Goal: Transaction & Acquisition: Purchase product/service

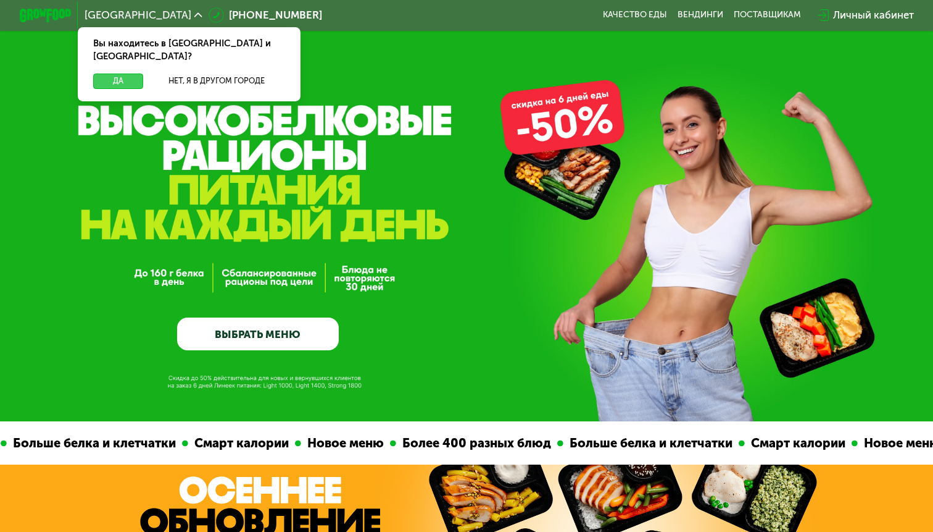
click at [120, 73] on button "Да" at bounding box center [118, 80] width 50 height 15
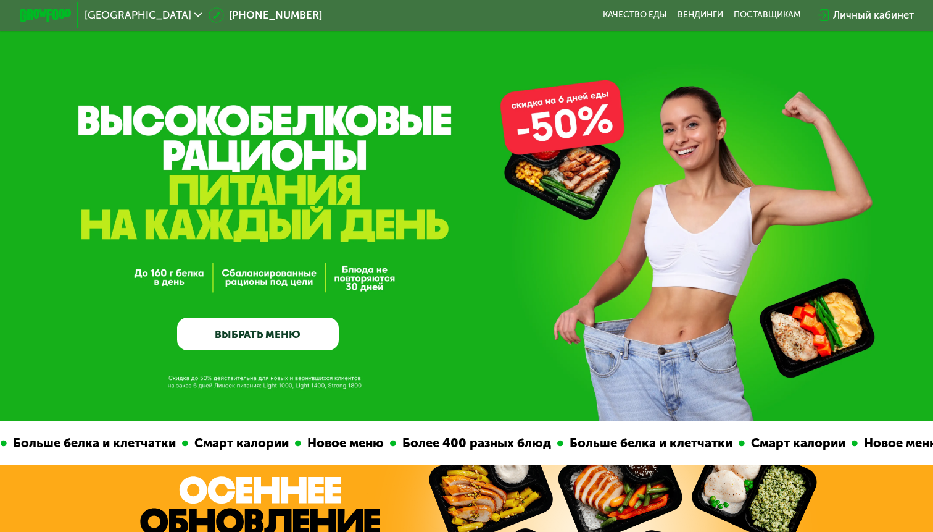
click at [259, 338] on link "ВЫБРАТЬ МЕНЮ" at bounding box center [257, 333] width 161 height 32
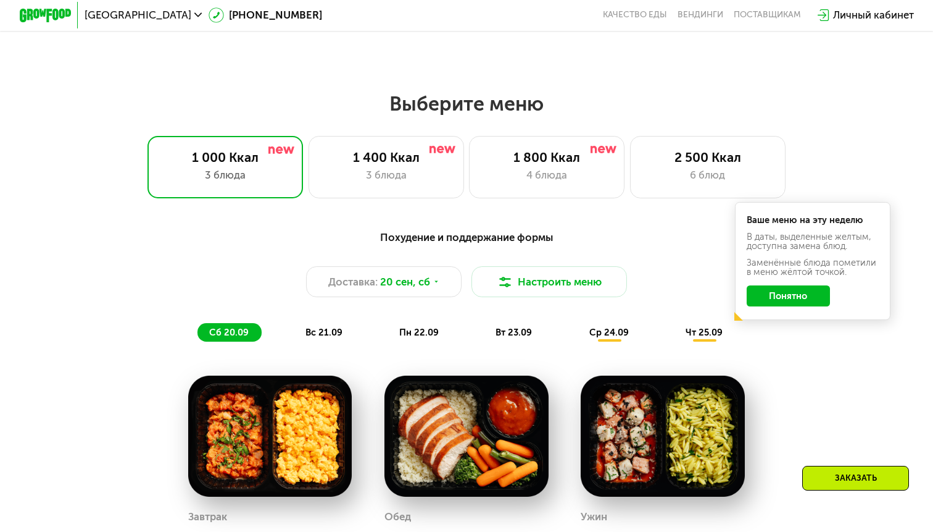
scroll to position [821, 0]
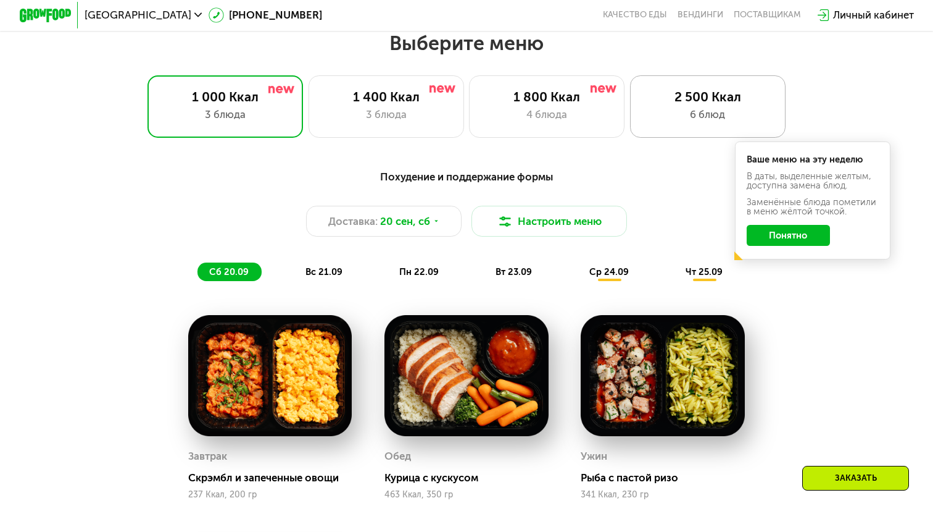
click at [675, 109] on div "6 блюд" at bounding box center [708, 114] width 128 height 15
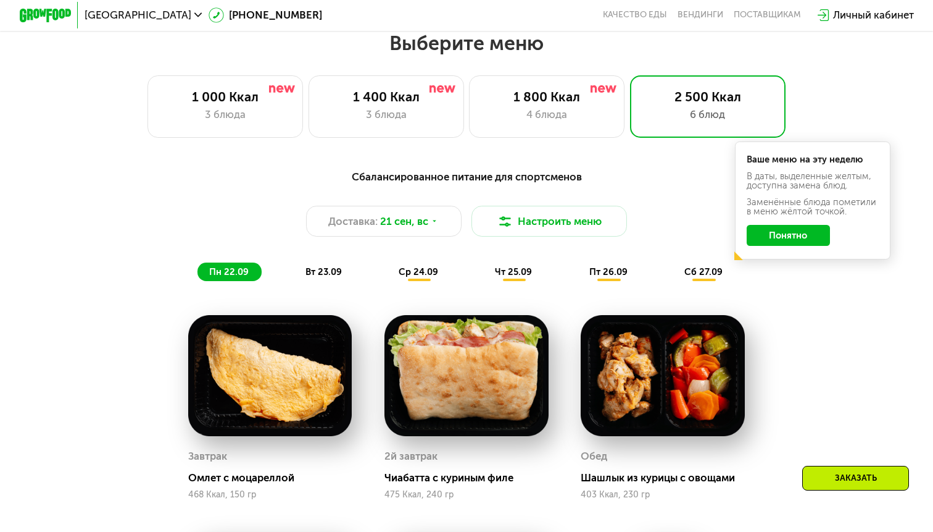
click at [771, 232] on button "Понятно" at bounding box center [789, 235] width 84 height 21
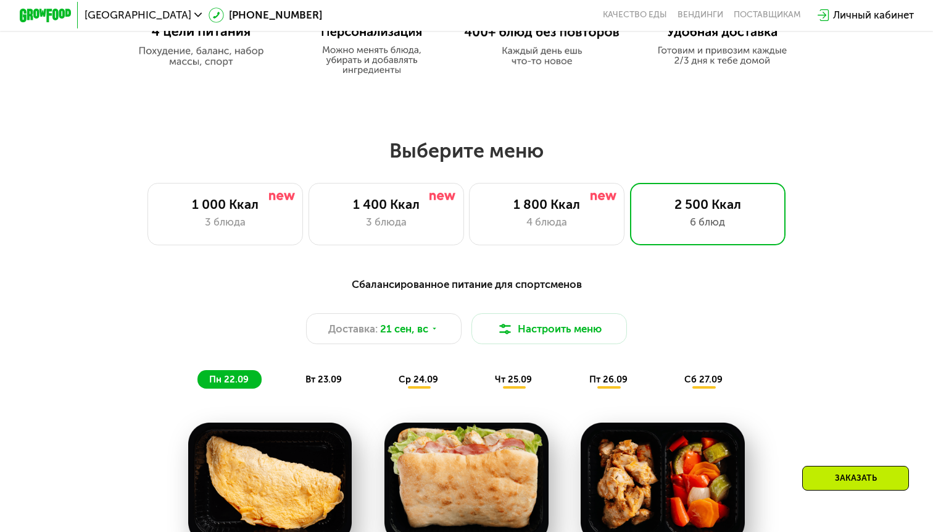
scroll to position [712, 0]
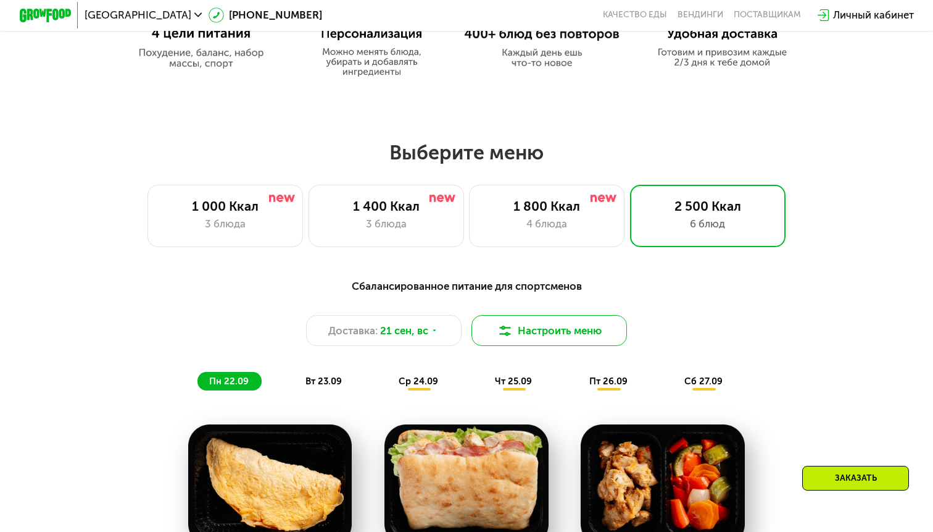
click at [537, 334] on button "Настроить меню" at bounding box center [550, 330] width 156 height 31
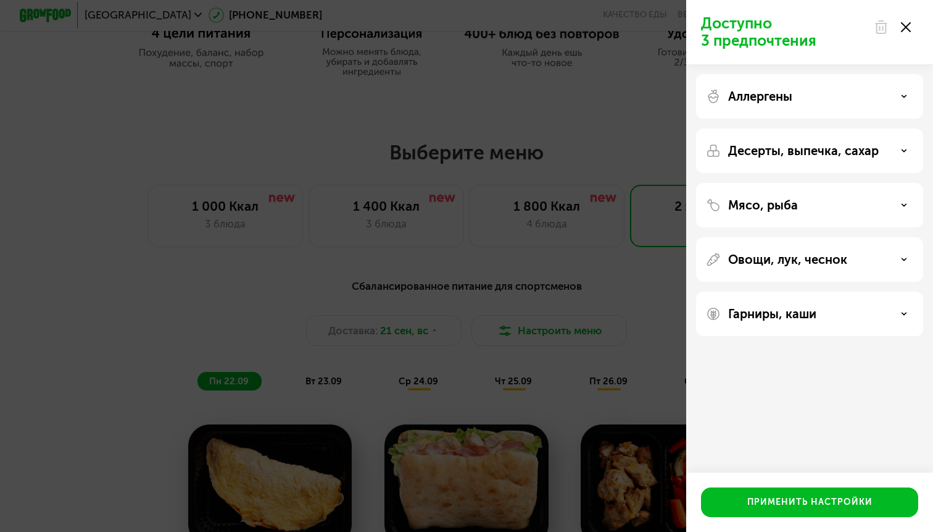
click at [768, 111] on div "Аллергены" at bounding box center [809, 96] width 227 height 44
click at [886, 98] on div "Аллергены" at bounding box center [809, 96] width 207 height 15
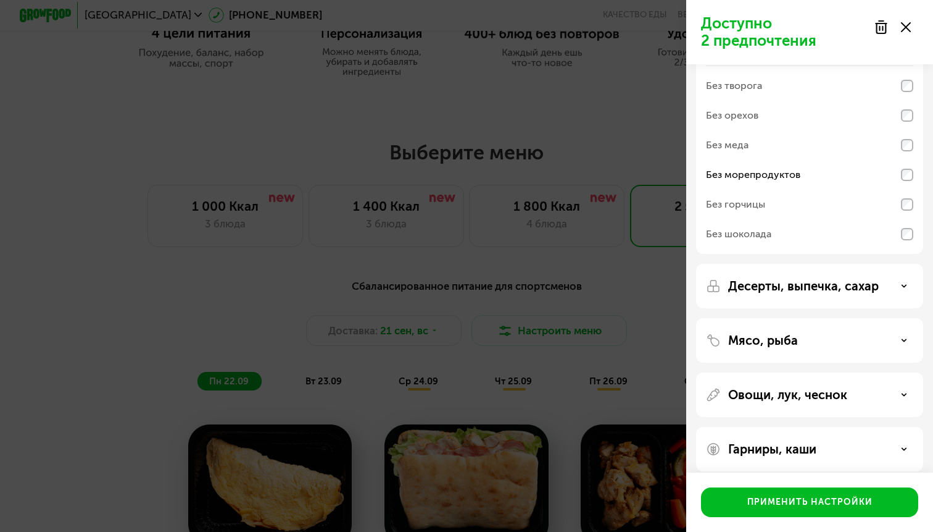
scroll to position [64, 0]
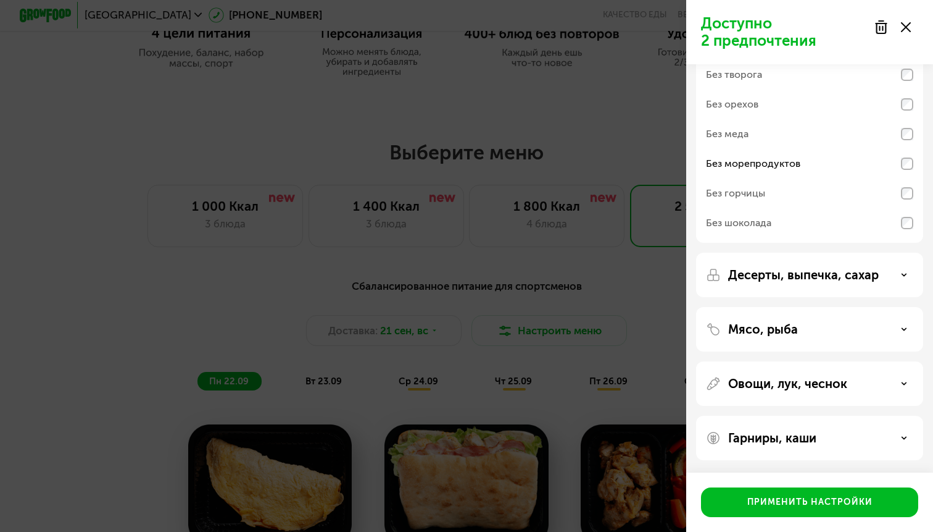
click at [858, 277] on p "Десерты, выпечка, сахар" at bounding box center [804, 274] width 151 height 15
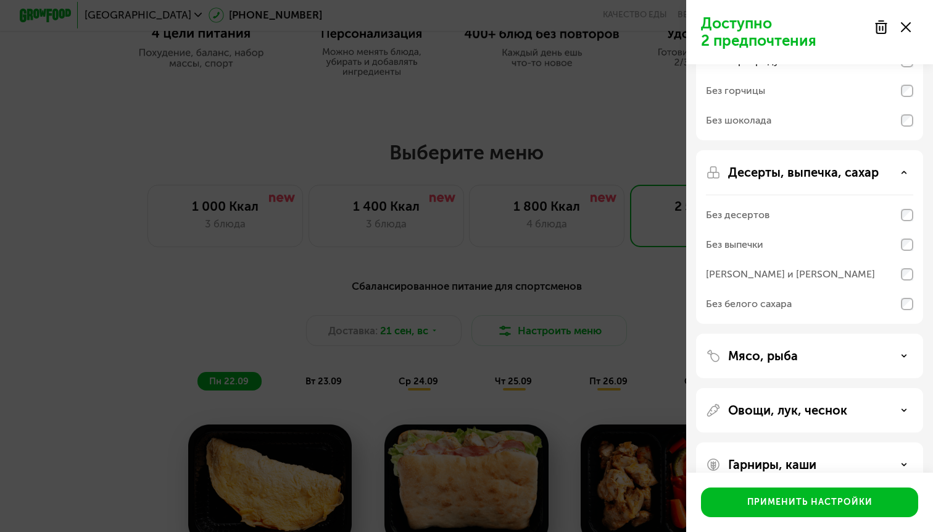
scroll to position [193, 0]
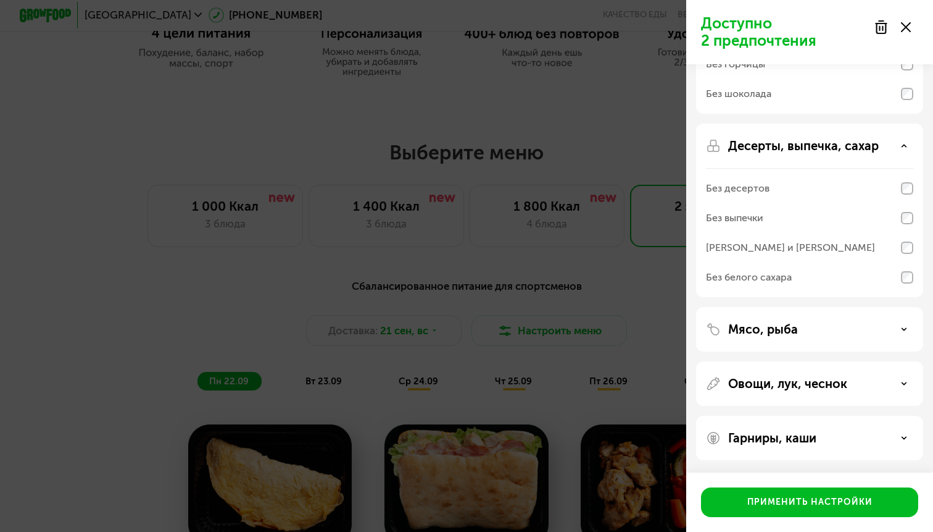
click at [869, 339] on div "Мясо, рыба" at bounding box center [809, 329] width 227 height 44
click at [871, 335] on div "Мясо, рыба" at bounding box center [809, 329] width 207 height 15
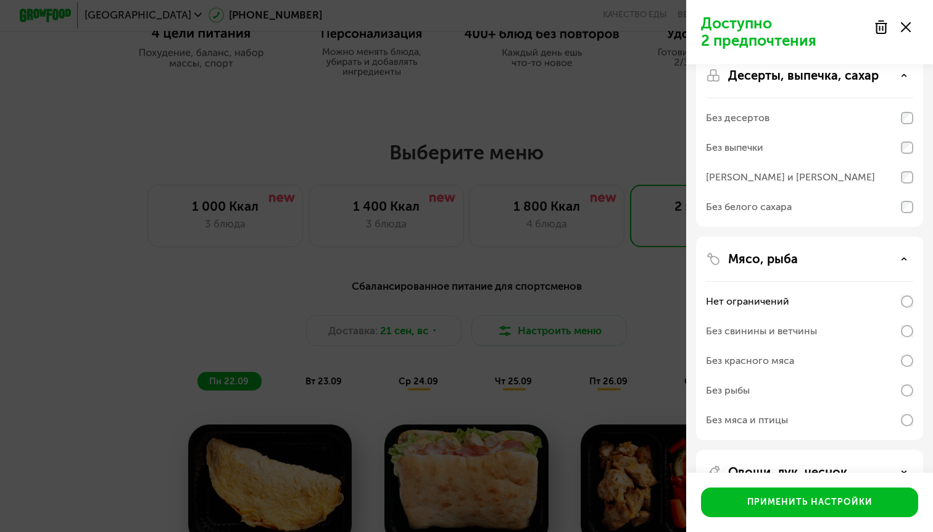
scroll to position [269, 0]
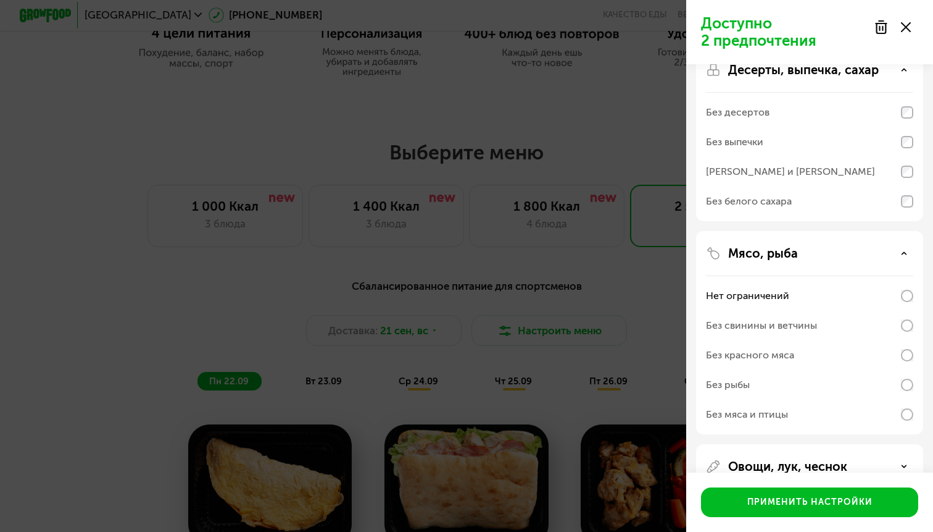
click at [833, 386] on div "Без рыбы" at bounding box center [809, 385] width 207 height 30
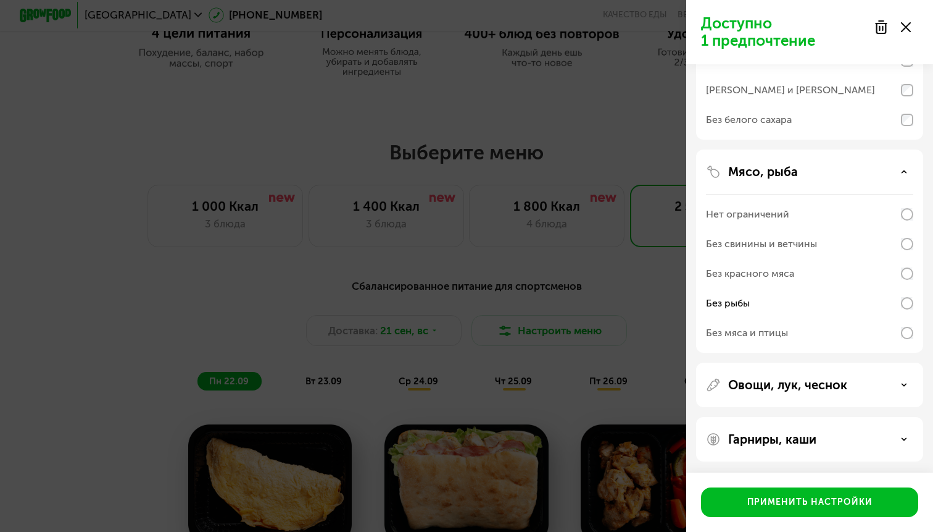
click at [842, 387] on p "Овощи, лук, чеснок" at bounding box center [788, 384] width 119 height 15
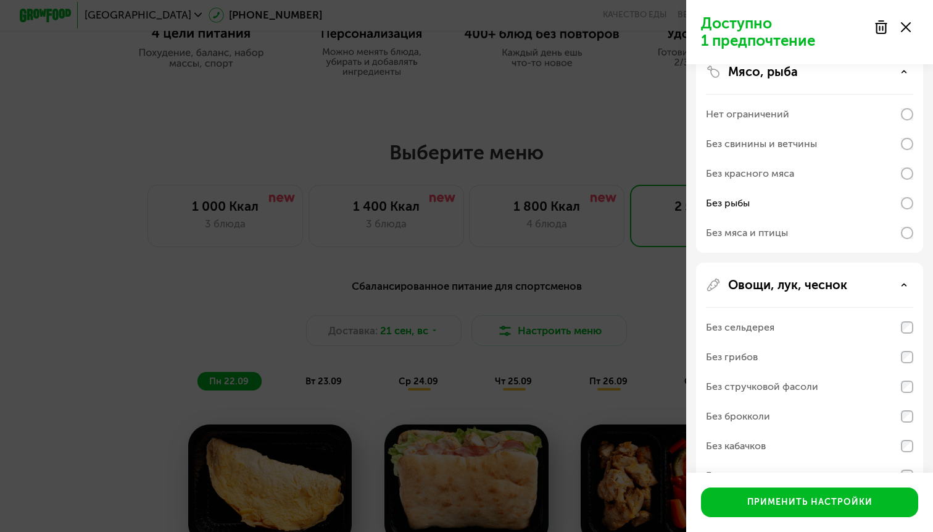
scroll to position [454, 0]
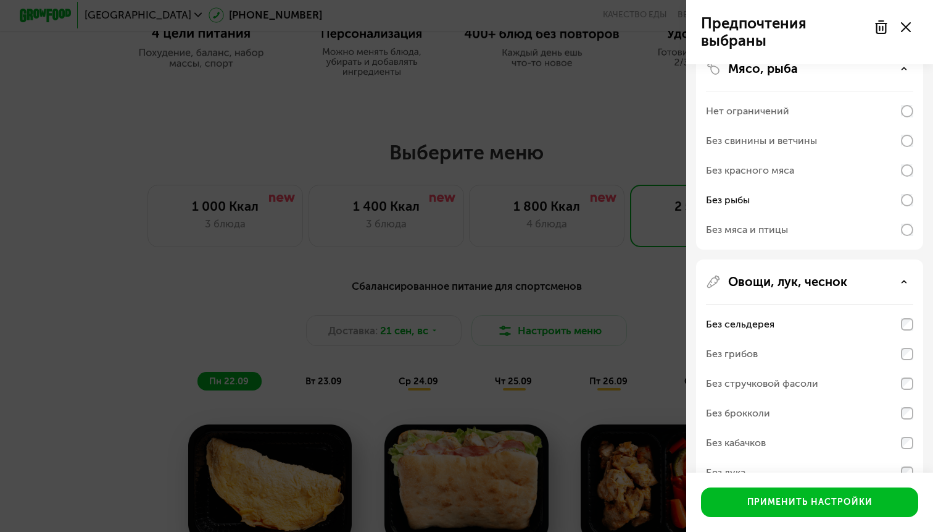
click at [908, 343] on div "Без грибов" at bounding box center [809, 354] width 207 height 30
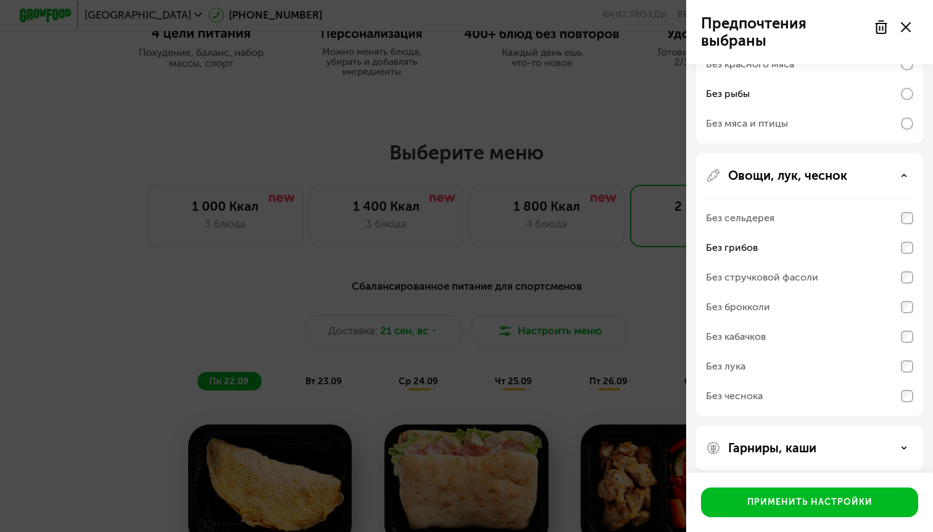
scroll to position [567, 0]
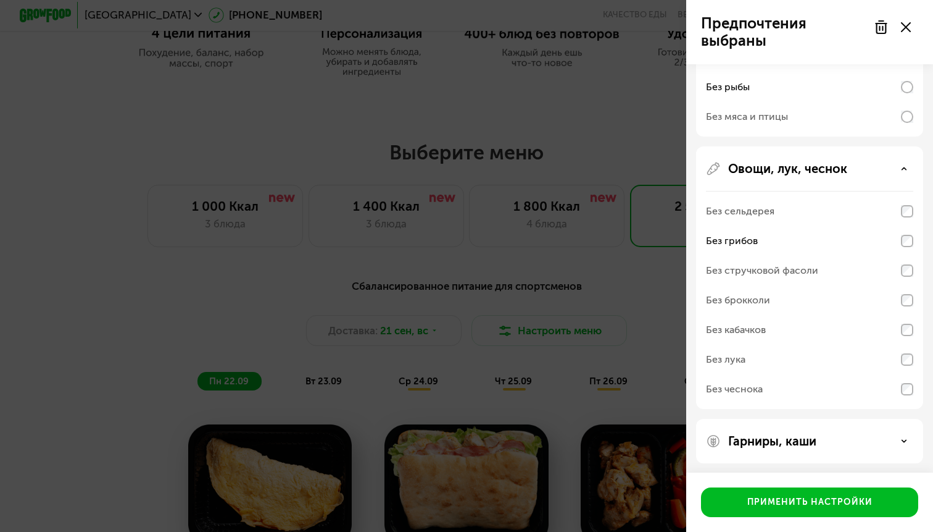
click at [907, 443] on icon at bounding box center [904, 441] width 6 height 6
click at [903, 443] on icon at bounding box center [904, 441] width 6 height 6
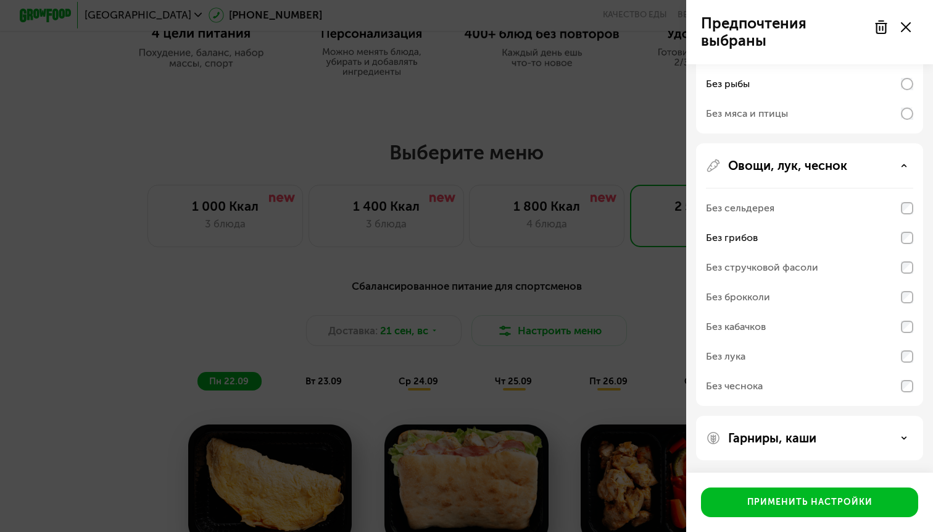
click at [903, 443] on div "Гарниры, каши" at bounding box center [809, 437] width 207 height 15
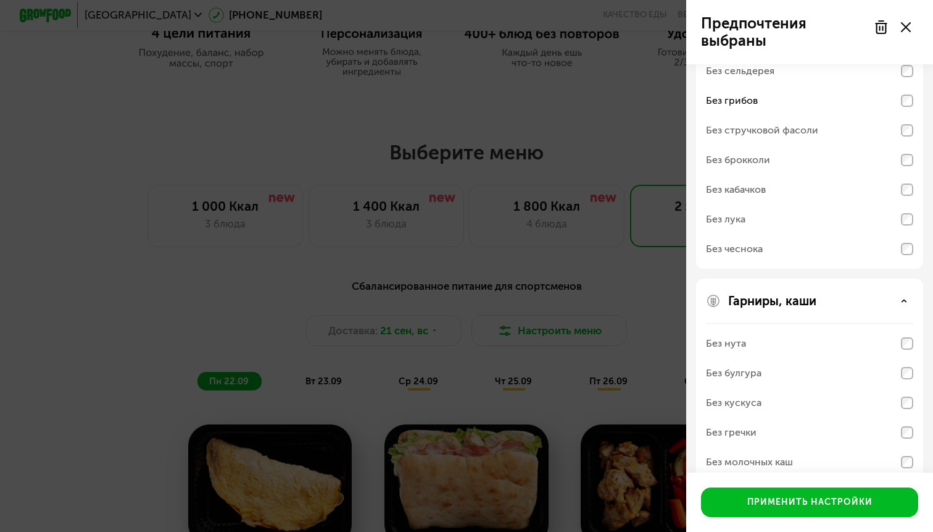
scroll to position [729, 0]
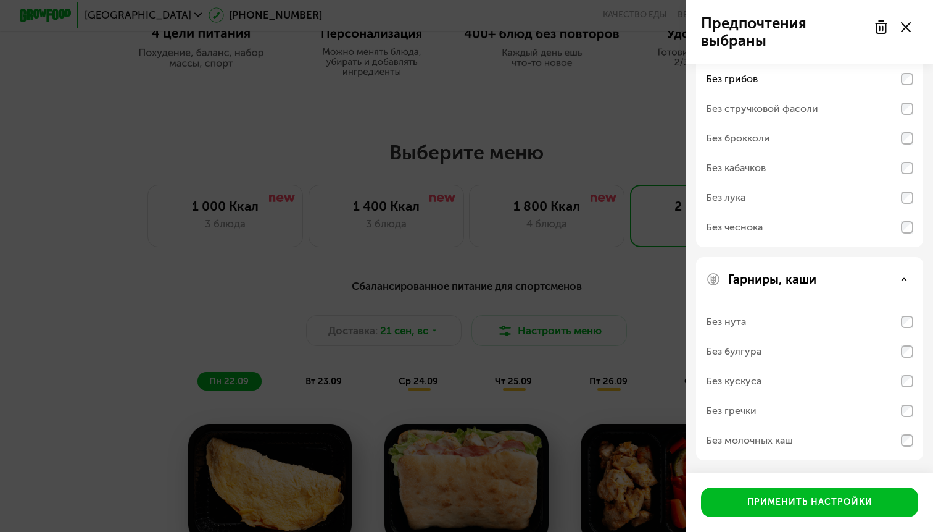
click at [896, 333] on div "Без нута" at bounding box center [809, 322] width 207 height 30
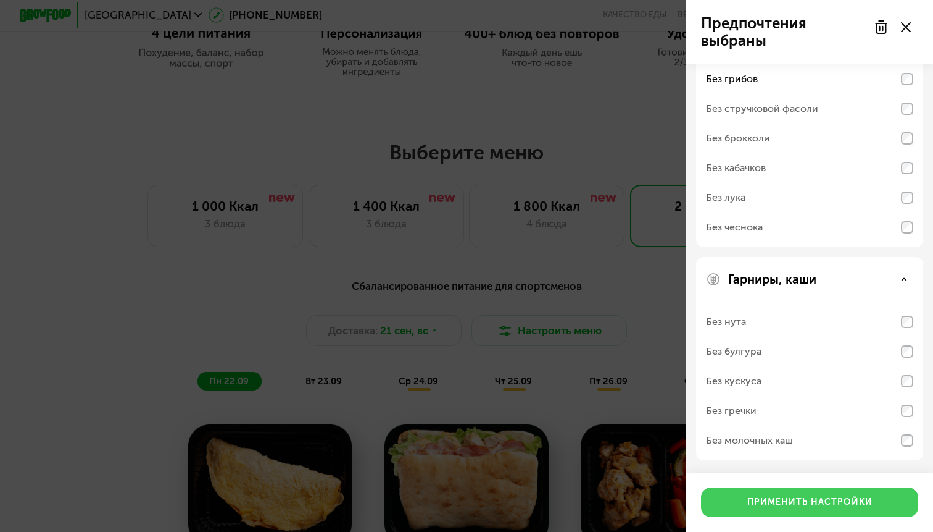
click at [833, 498] on div "Применить настройки" at bounding box center [810, 502] width 125 height 12
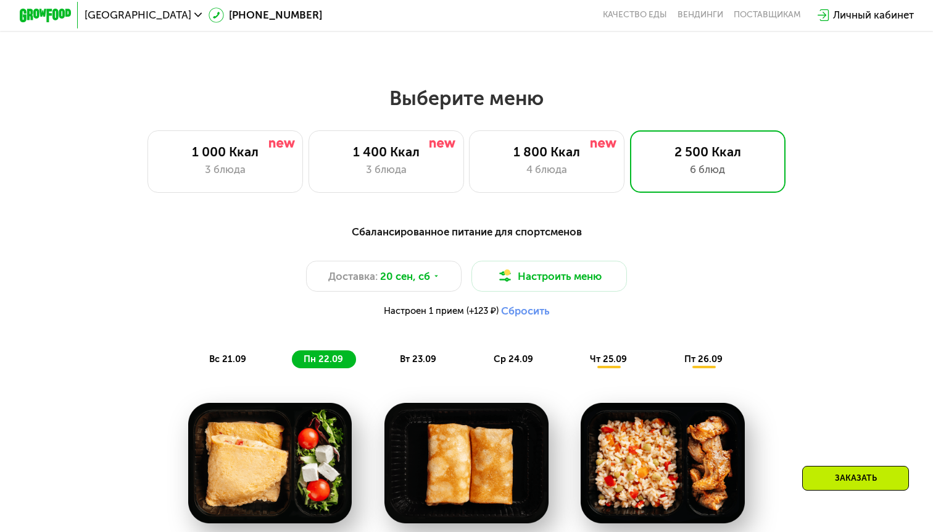
scroll to position [539, 0]
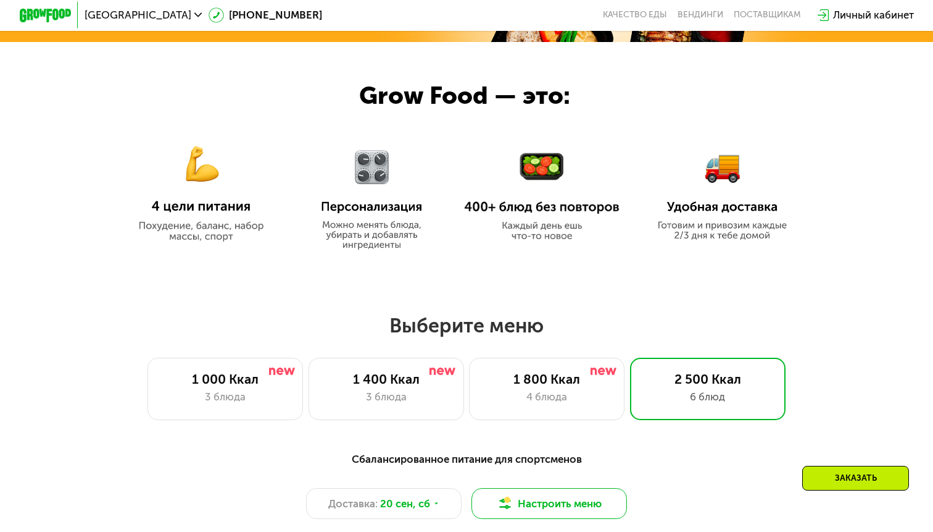
click at [569, 512] on button "Настроить меню" at bounding box center [550, 503] width 156 height 31
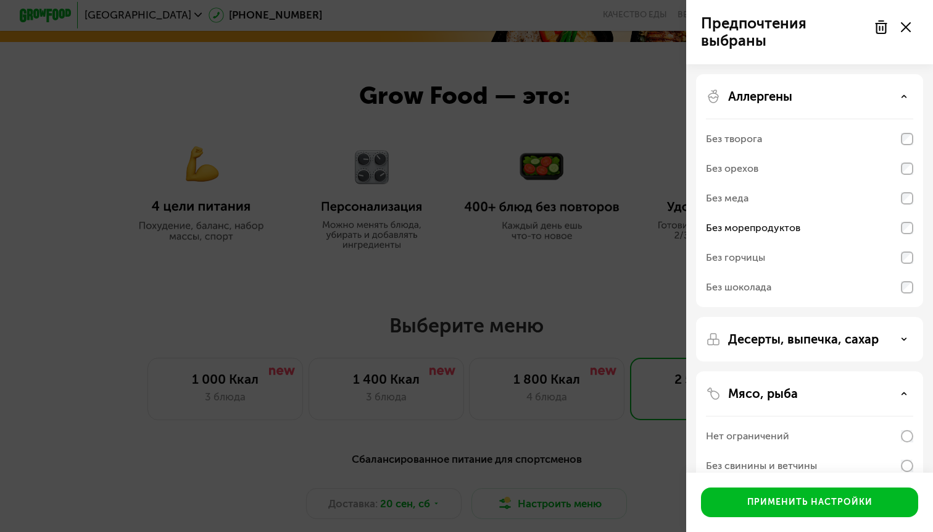
click at [845, 337] on p "Десерты, выпечка, сахар" at bounding box center [804, 339] width 151 height 15
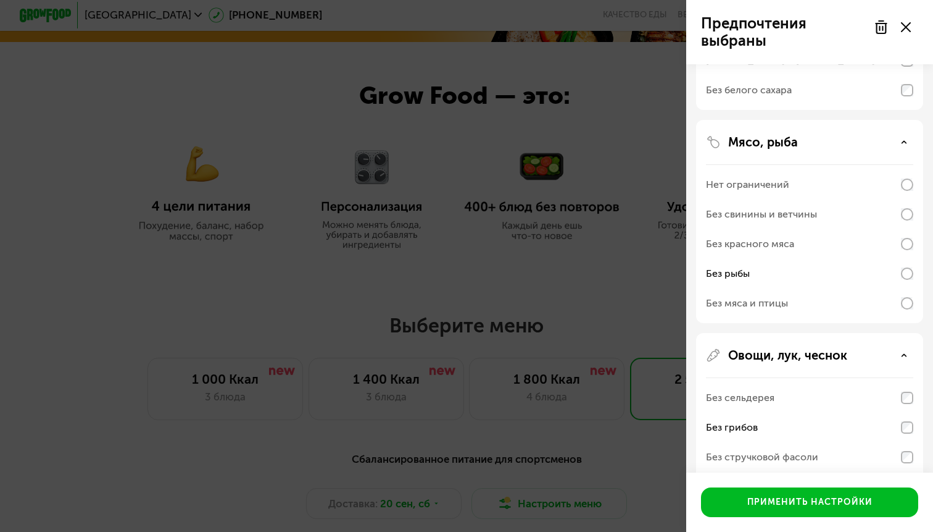
scroll to position [398, 0]
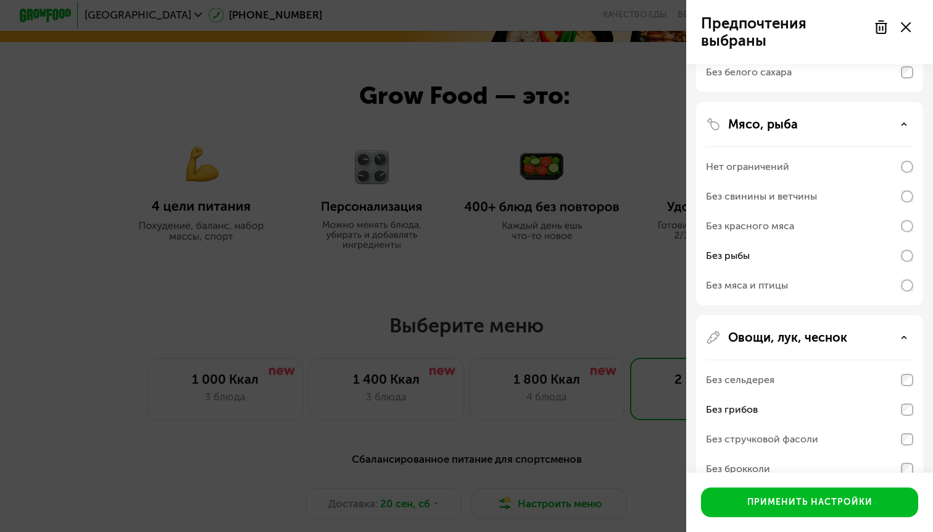
click at [900, 381] on div "Без сельдерея" at bounding box center [809, 380] width 207 height 30
click at [851, 381] on div "Без сельдерея" at bounding box center [809, 380] width 207 height 30
click at [812, 381] on div "Без сельдерея" at bounding box center [809, 380] width 207 height 30
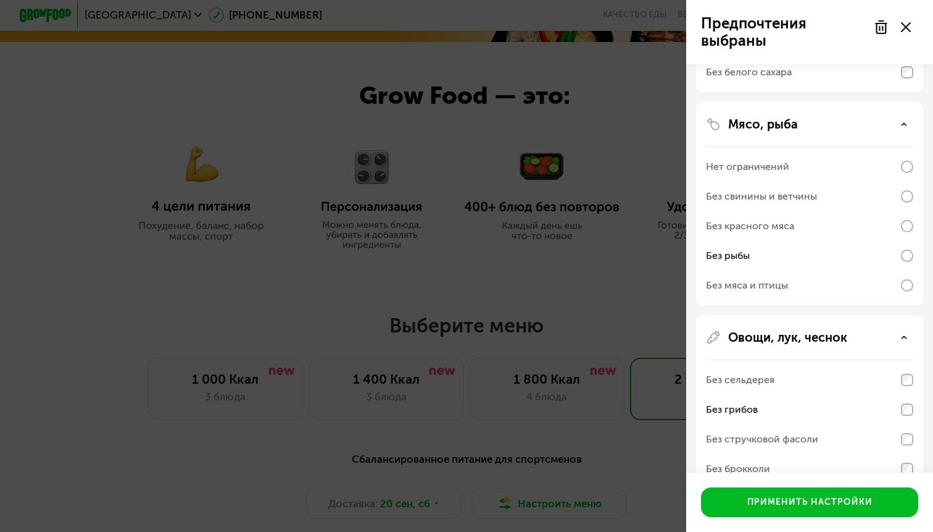
click at [806, 420] on div "Без грибов" at bounding box center [809, 410] width 207 height 30
click at [806, 430] on div "Без стручковой фасоли" at bounding box center [809, 439] width 207 height 30
click at [806, 433] on div "Без стручковой фасоли" at bounding box center [762, 439] width 112 height 15
click at [806, 412] on div "Без грибов" at bounding box center [809, 410] width 207 height 30
click at [806, 432] on div "Без стручковой фасоли" at bounding box center [762, 439] width 112 height 15
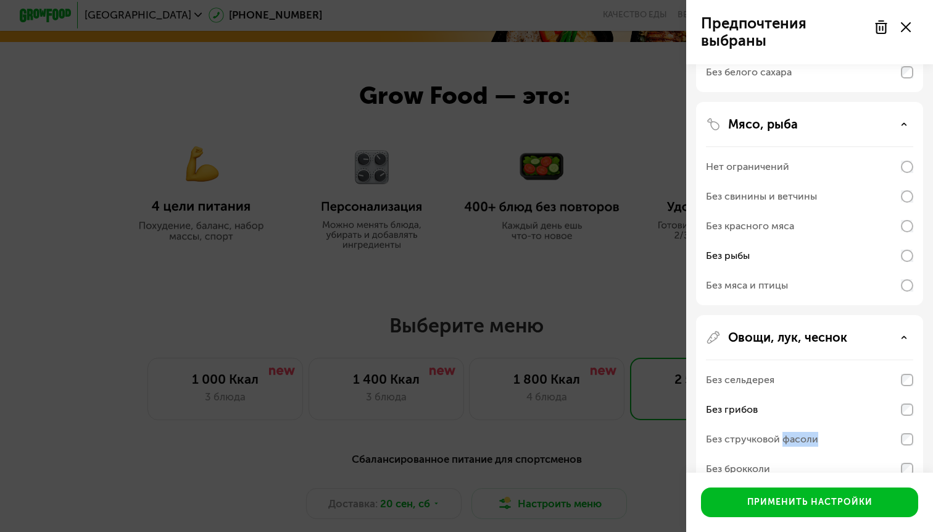
click at [806, 432] on div "Без стручковой фасоли" at bounding box center [762, 439] width 112 height 15
click at [806, 439] on div "Без стручковой фасоли" at bounding box center [762, 439] width 112 height 15
click at [809, 428] on div "Без стручковой фасоли" at bounding box center [809, 439] width 207 height 30
click at [811, 384] on div "Без сельдерея" at bounding box center [809, 380] width 207 height 30
click at [902, 372] on div "Без сельдерея" at bounding box center [809, 380] width 207 height 30
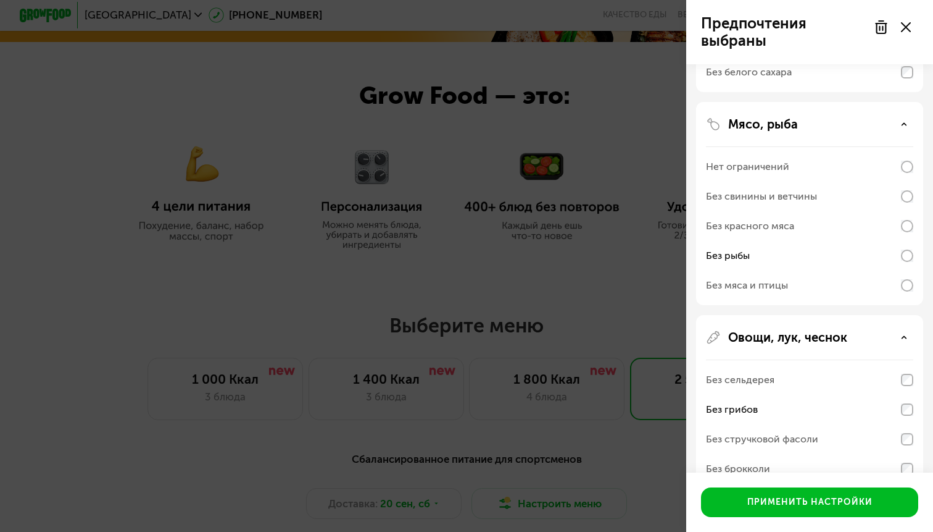
click at [910, 398] on div "Без грибов" at bounding box center [809, 410] width 207 height 30
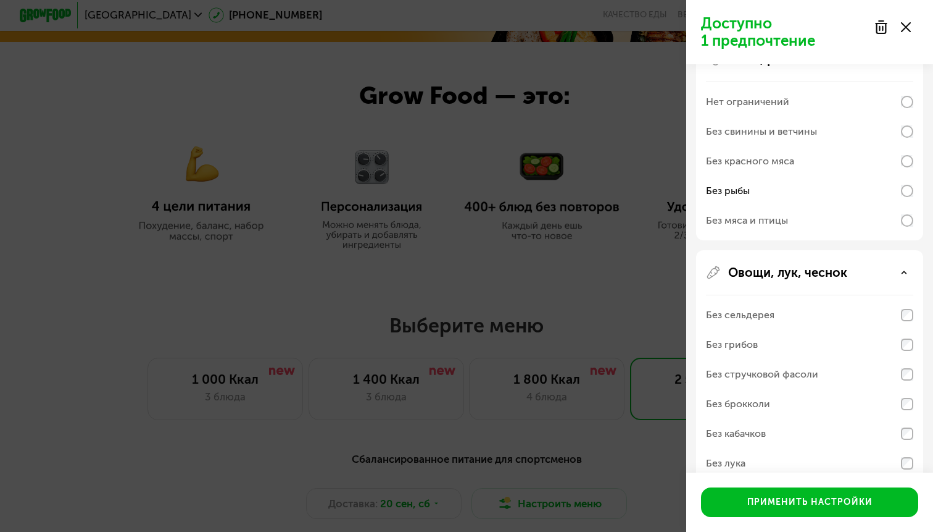
scroll to position [570, 0]
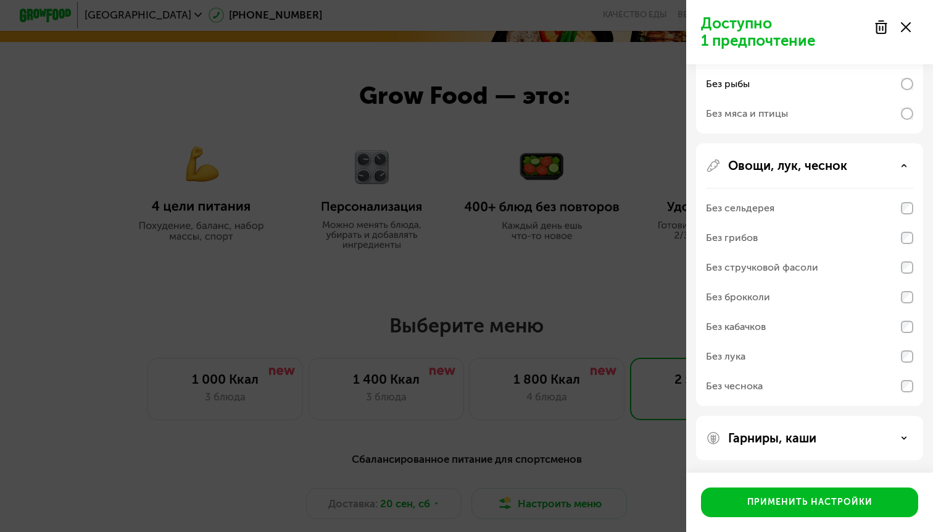
click at [906, 446] on div "Гарниры, каши" at bounding box center [809, 437] width 227 height 44
click at [907, 434] on div "Гарниры, каши" at bounding box center [809, 437] width 207 height 15
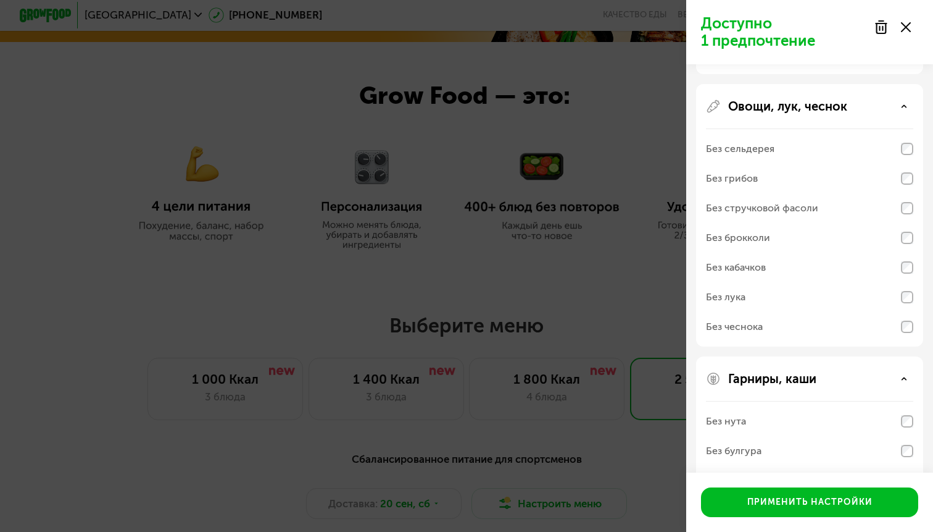
scroll to position [627, 0]
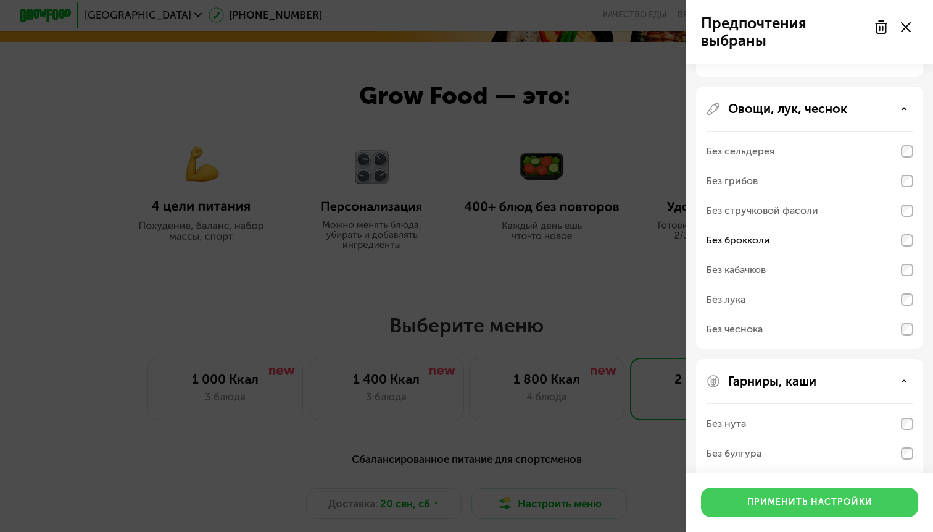
click at [817, 516] on button "Применить настройки" at bounding box center [809, 502] width 217 height 30
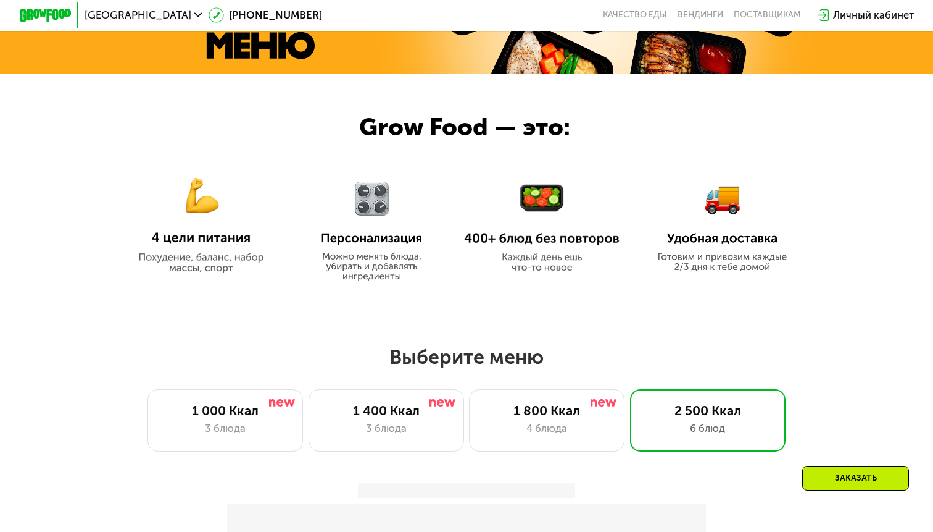
scroll to position [504, 0]
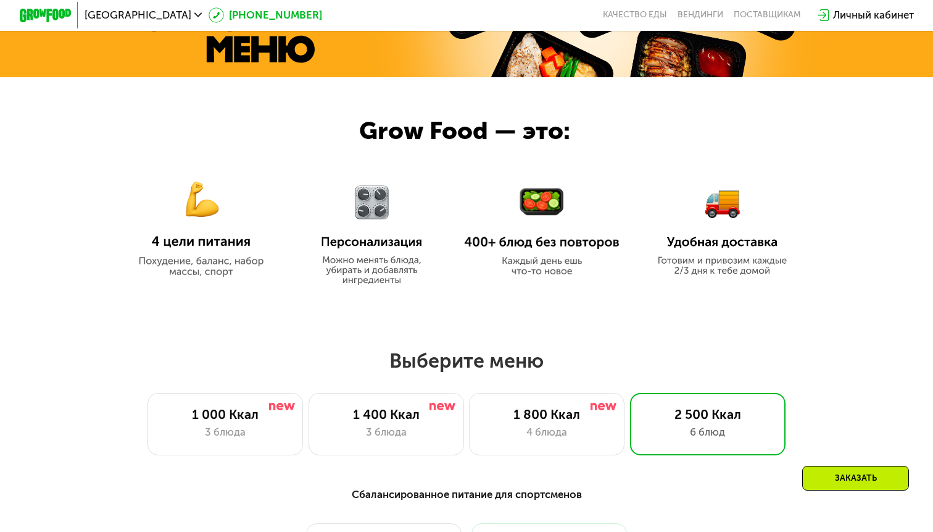
click at [209, 17] on link "[PHONE_NUMBER]" at bounding box center [266, 14] width 114 height 15
click at [209, 18] on use at bounding box center [216, 15] width 15 height 15
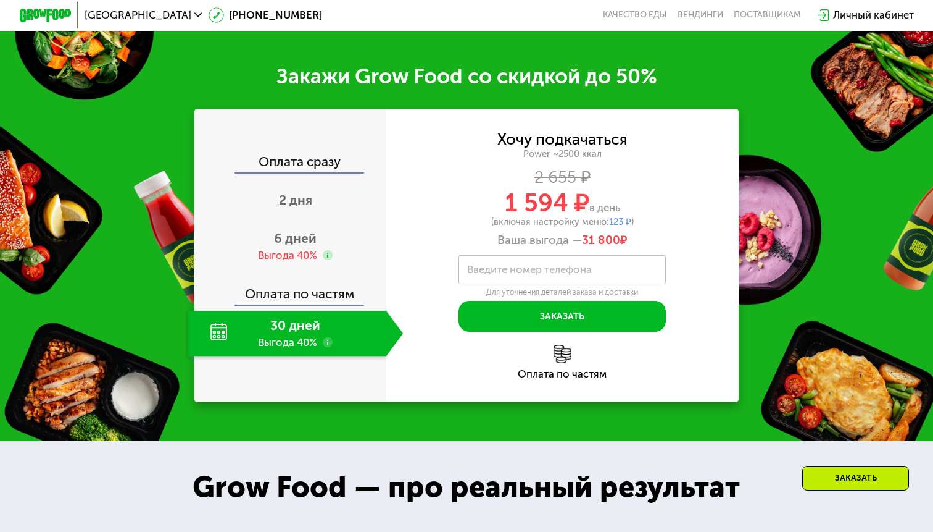
scroll to position [1798, 0]
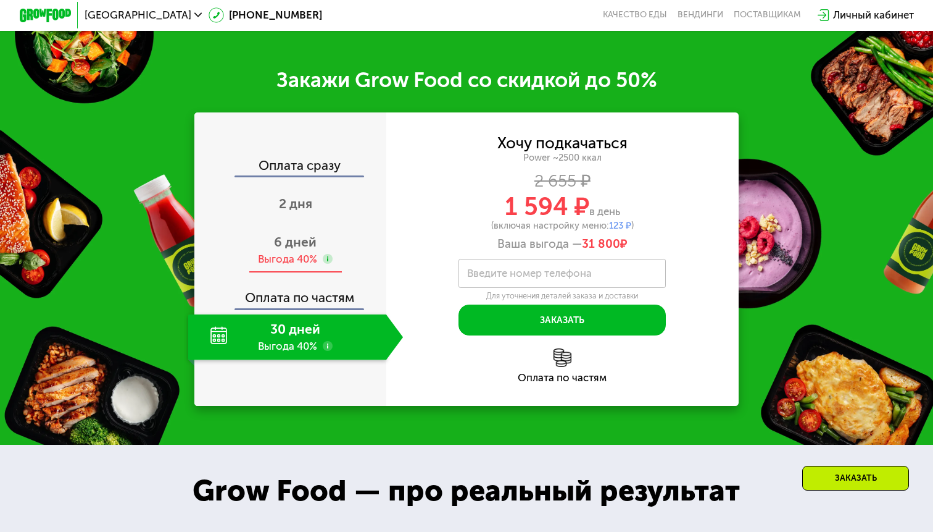
click at [315, 234] on span "6 дней" at bounding box center [295, 241] width 43 height 15
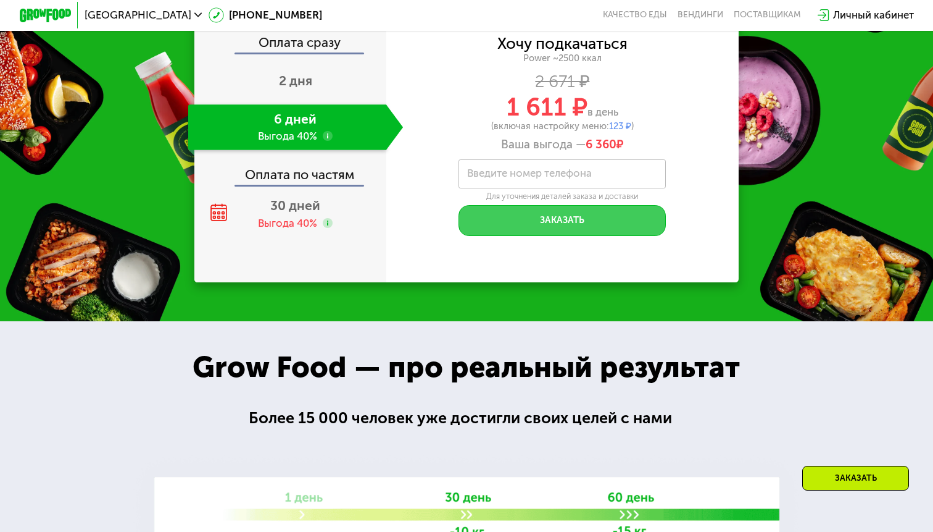
scroll to position [1908, 0]
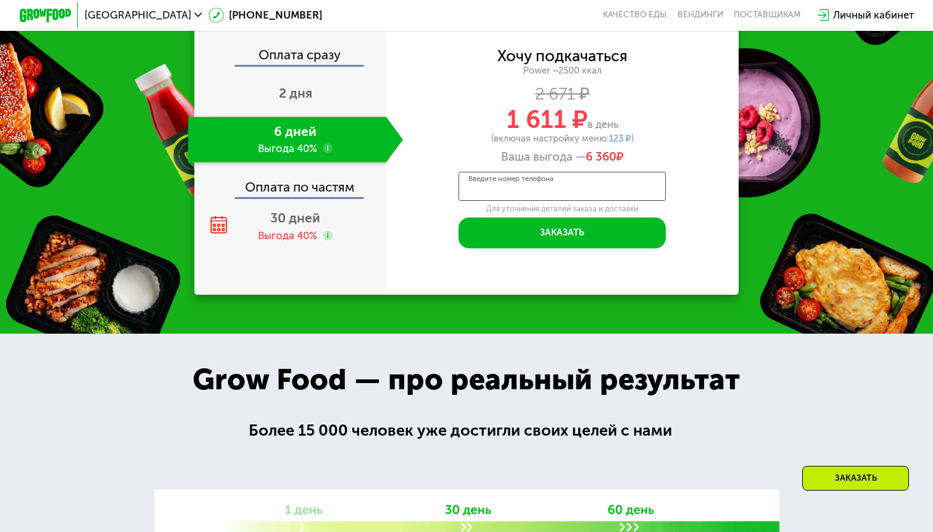
click at [477, 172] on div "Введите номер телефона" at bounding box center [562, 186] width 207 height 29
click at [528, 177] on input "**********" at bounding box center [562, 186] width 207 height 29
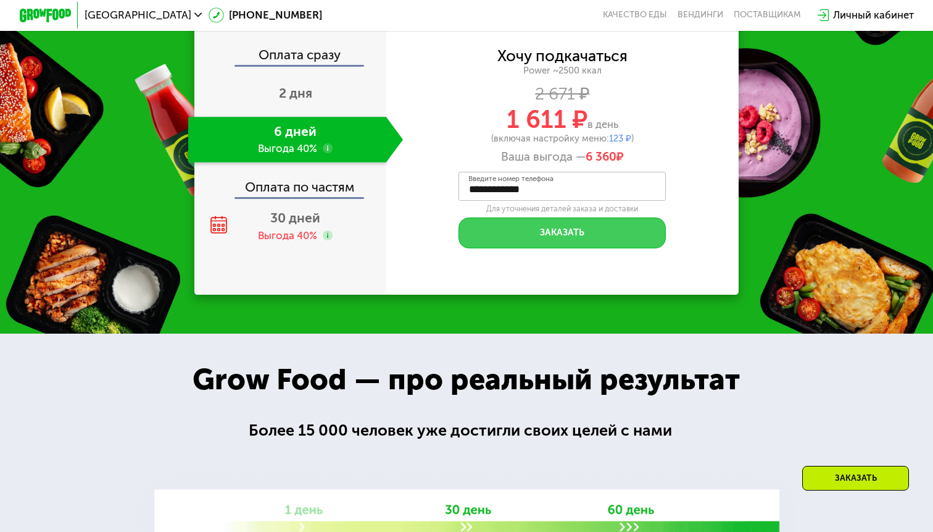
click at [541, 234] on button "Заказать" at bounding box center [562, 232] width 207 height 31
click at [540, 225] on button "Заказать" at bounding box center [562, 232] width 207 height 31
click at [538, 221] on button "Заказать" at bounding box center [562, 232] width 207 height 31
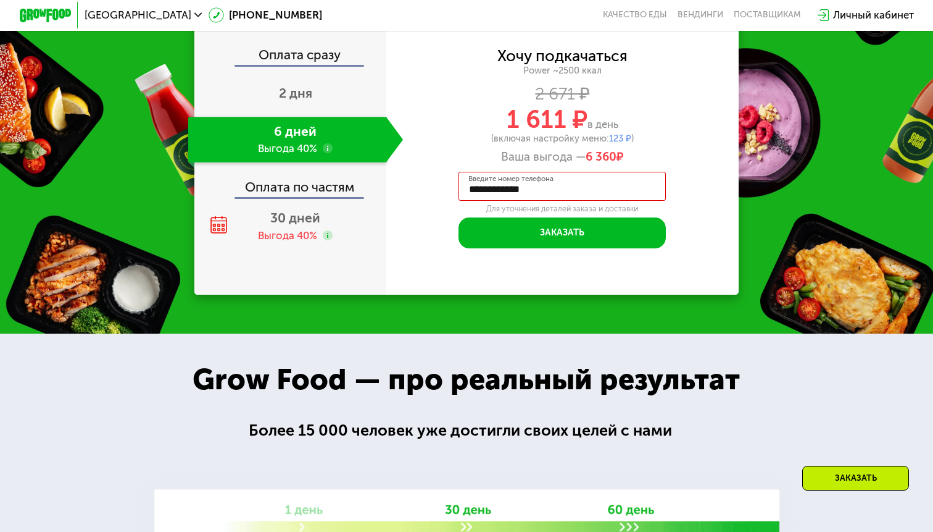
click at [477, 179] on input "**********" at bounding box center [562, 186] width 207 height 29
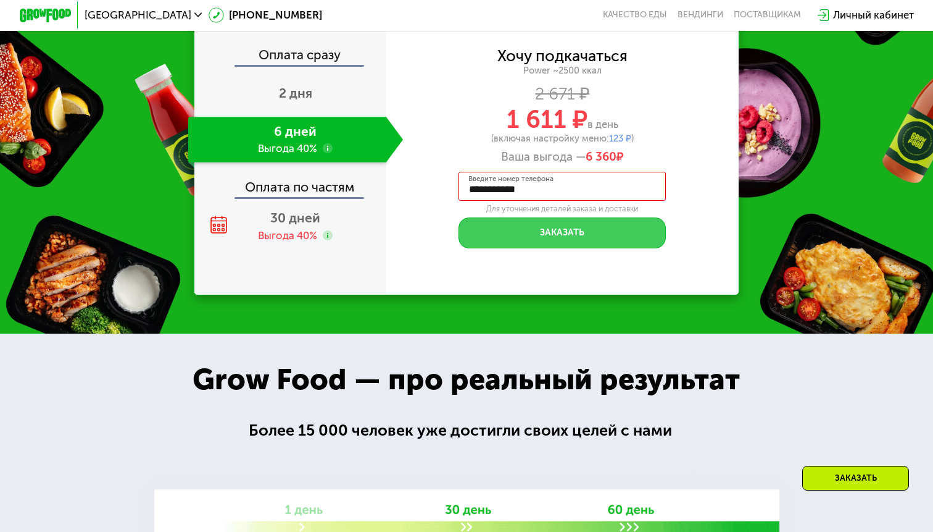
click at [494, 223] on button "Заказать" at bounding box center [562, 232] width 207 height 31
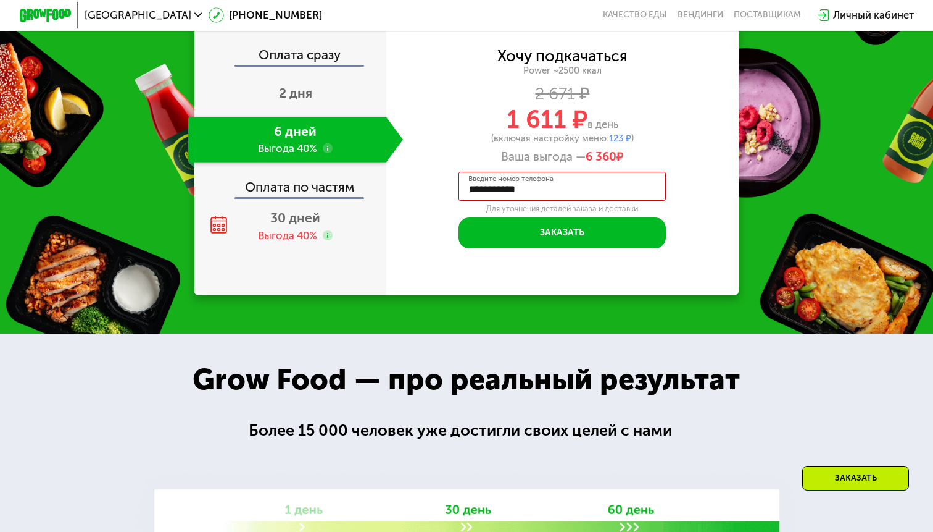
click at [530, 172] on input "**********" at bounding box center [562, 186] width 207 height 29
click at [512, 182] on input "**********" at bounding box center [562, 186] width 207 height 29
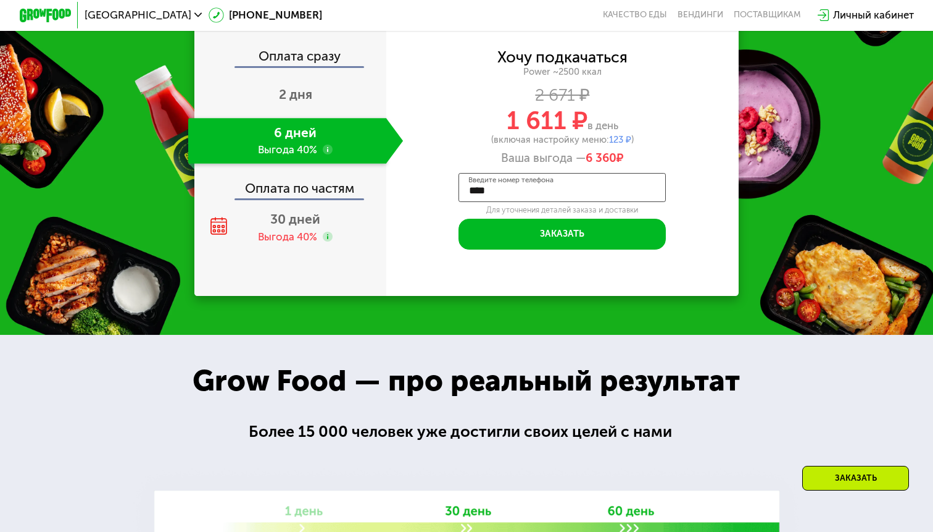
click at [481, 180] on input "****" at bounding box center [562, 187] width 207 height 29
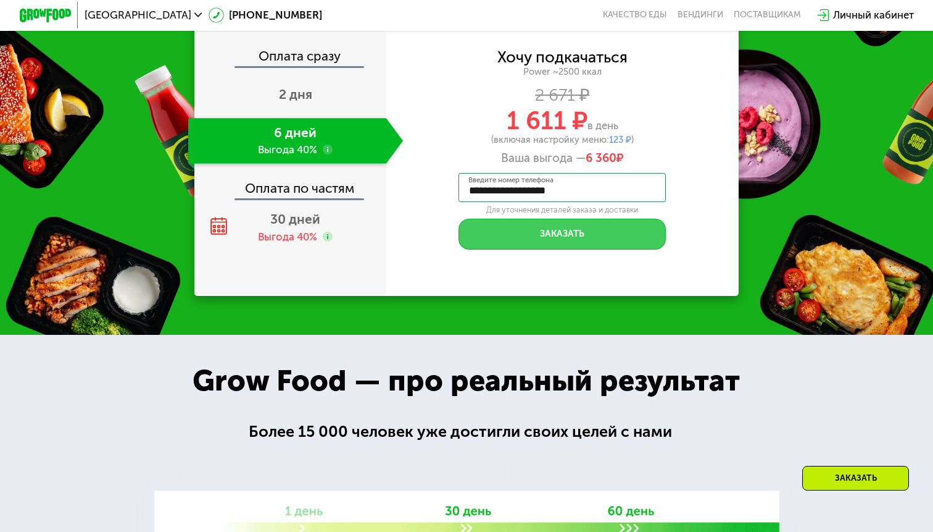
type input "**********"
click at [482, 219] on button "Заказать" at bounding box center [562, 234] width 207 height 31
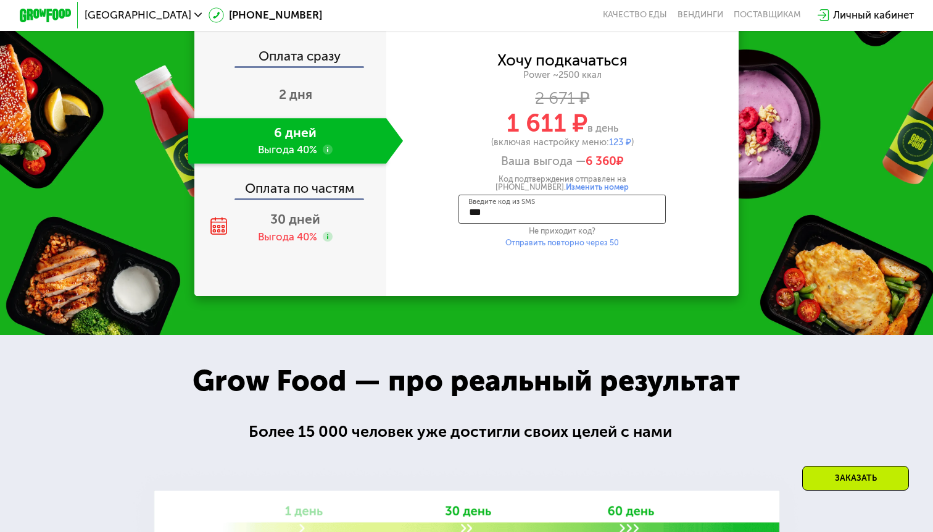
type input "****"
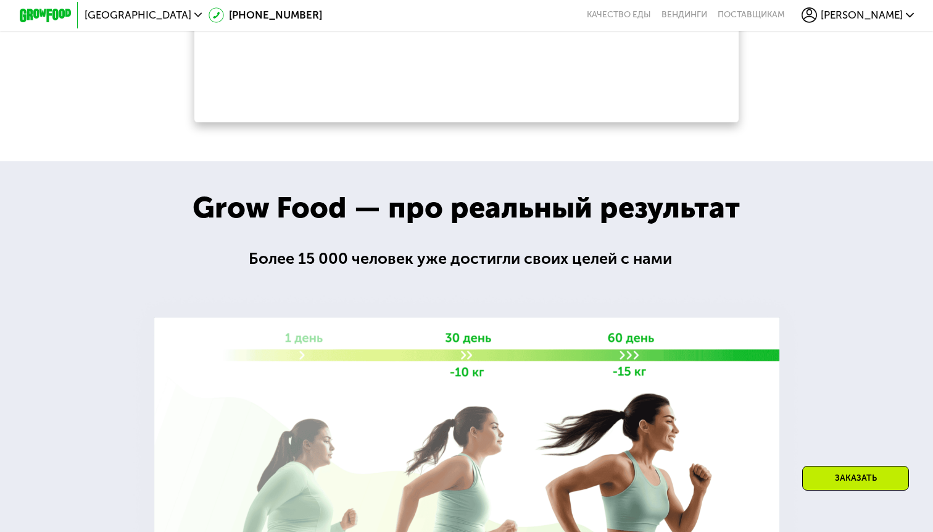
scroll to position [1747, 0]
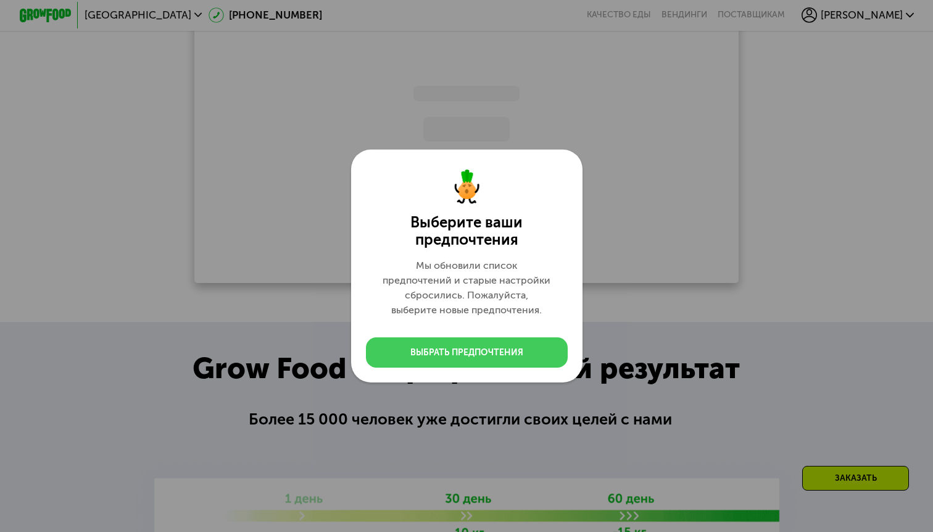
click at [430, 357] on div "Выберите ваши предпочтения Мы обновили список предпочтений и старые настройки с…" at bounding box center [466, 266] width 933 height 532
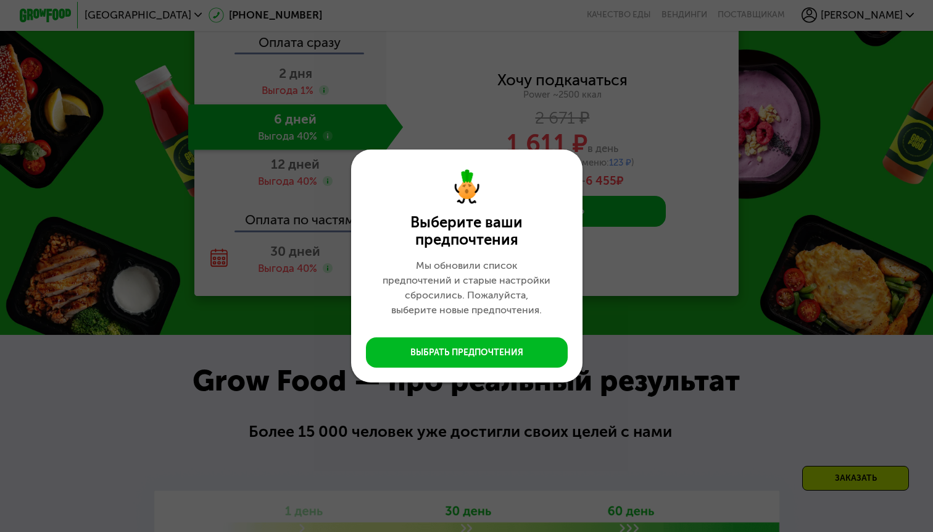
scroll to position [1874, 0]
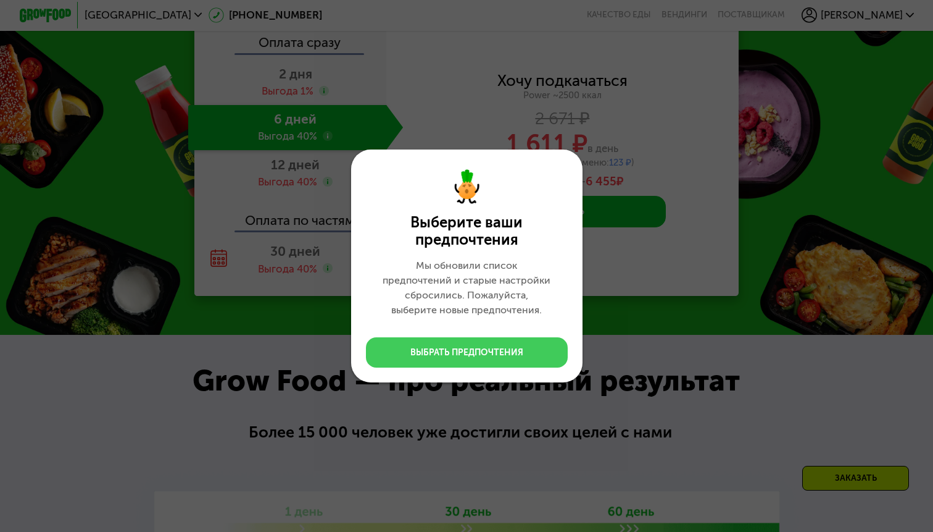
click at [434, 350] on div "Выбрать предпочтения" at bounding box center [467, 352] width 113 height 12
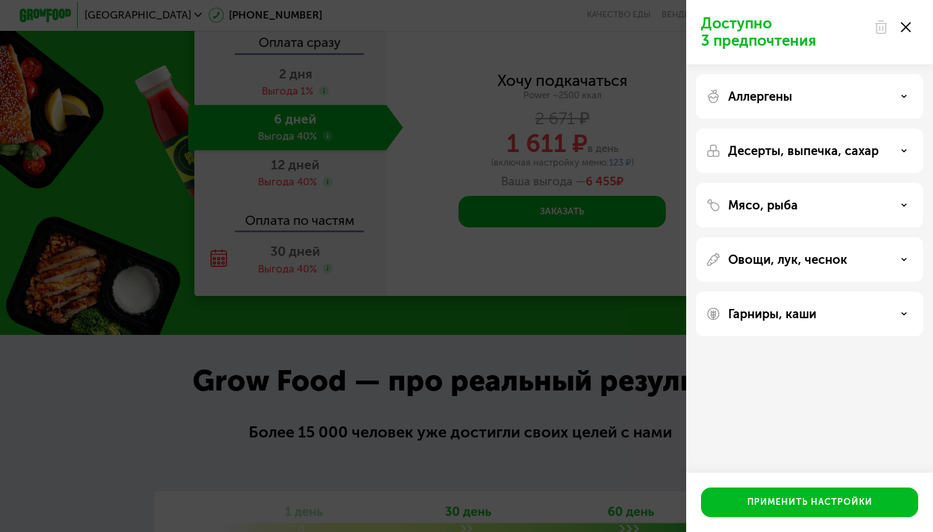
click at [786, 92] on p "Аллергены" at bounding box center [761, 96] width 64 height 15
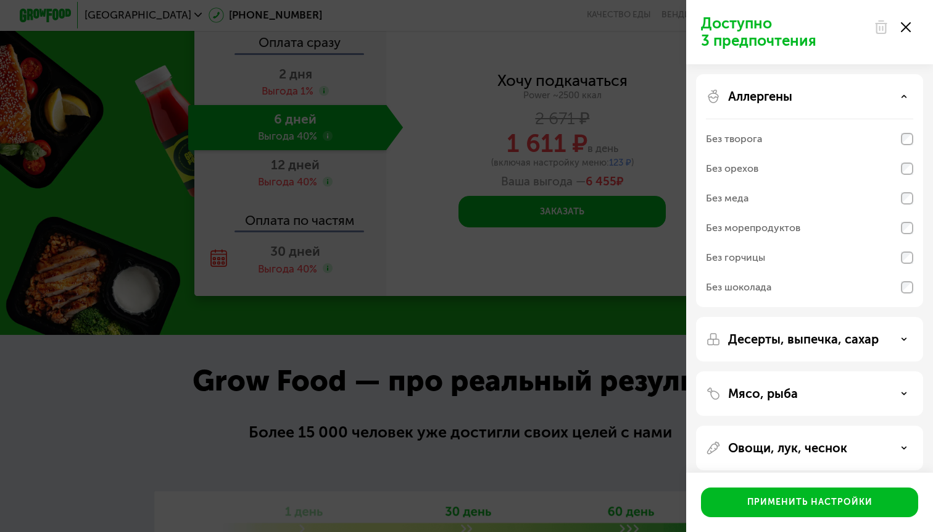
click at [804, 229] on div "Без морепродуктов" at bounding box center [809, 228] width 207 height 30
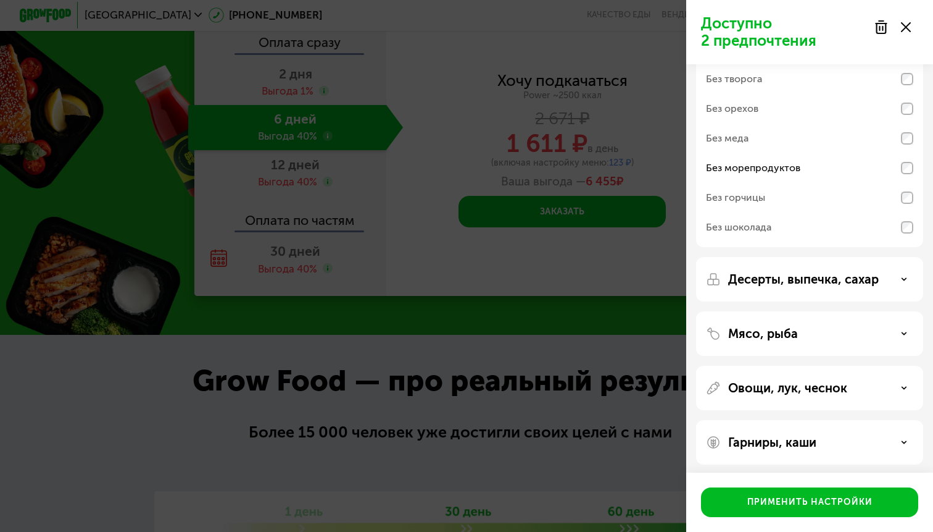
scroll to position [64, 0]
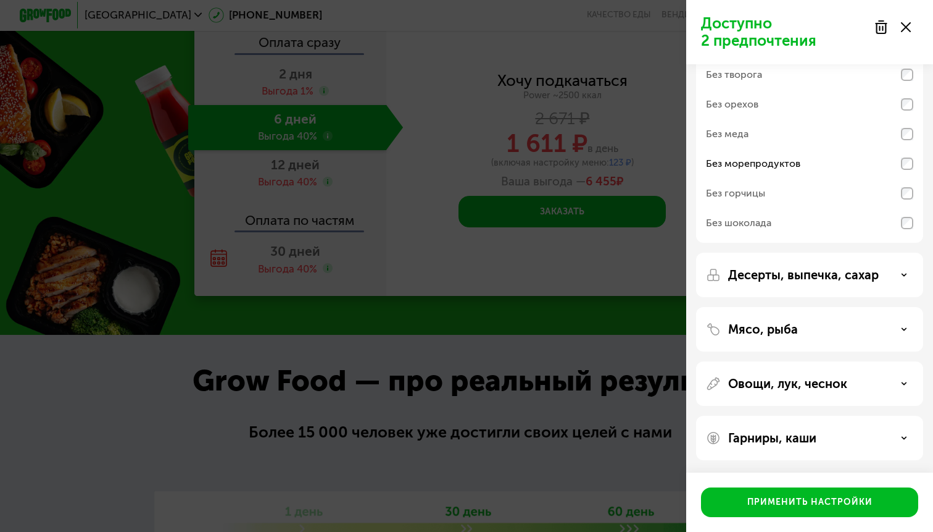
click at [795, 326] on p "Мясо, рыба" at bounding box center [764, 329] width 70 height 15
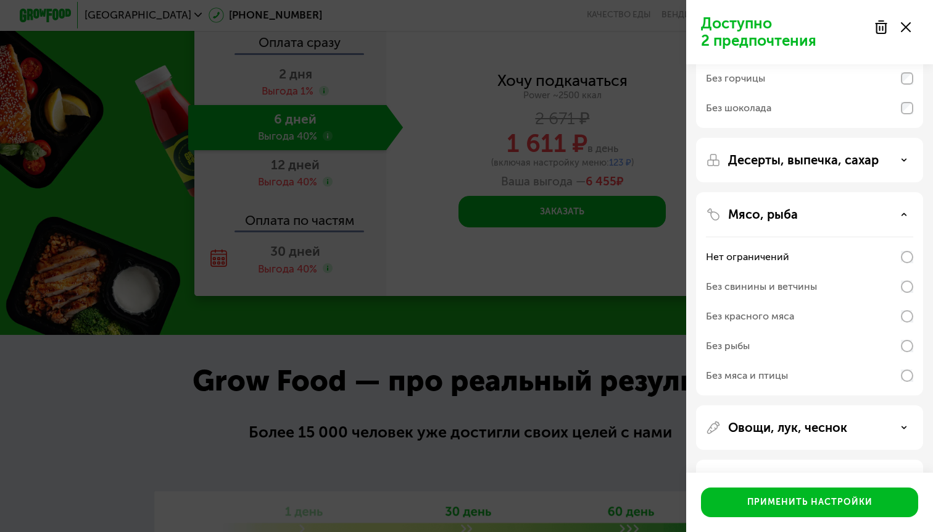
click at [788, 349] on div "Без рыбы" at bounding box center [809, 346] width 207 height 30
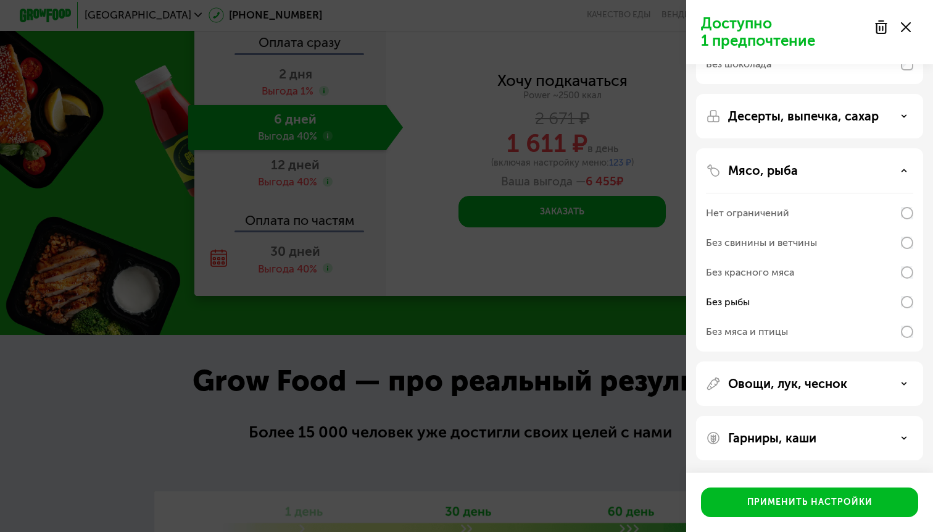
click at [790, 372] on div "Овощи, лук, чеснок" at bounding box center [809, 383] width 227 height 44
click at [790, 380] on p "Овощи, лук, чеснок" at bounding box center [788, 383] width 119 height 15
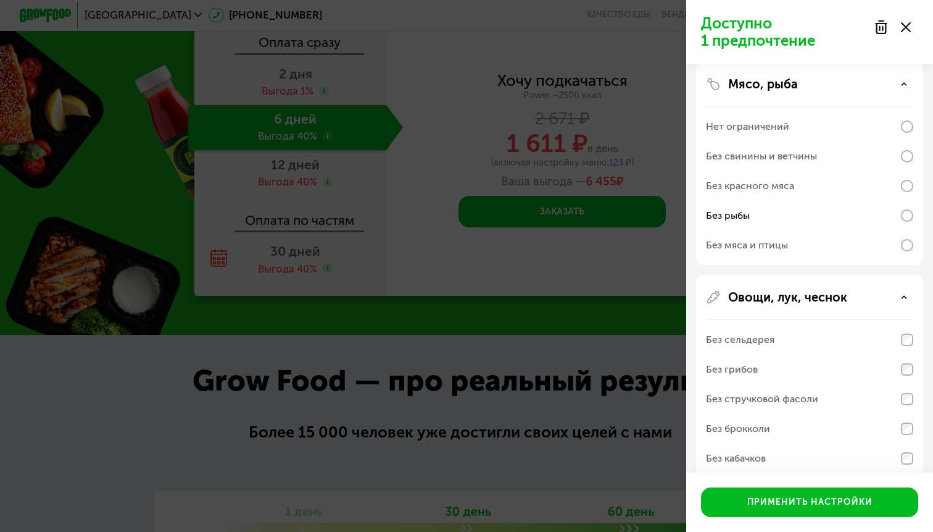
scroll to position [310, 0]
click at [791, 430] on div "Без брокколи" at bounding box center [809, 428] width 207 height 30
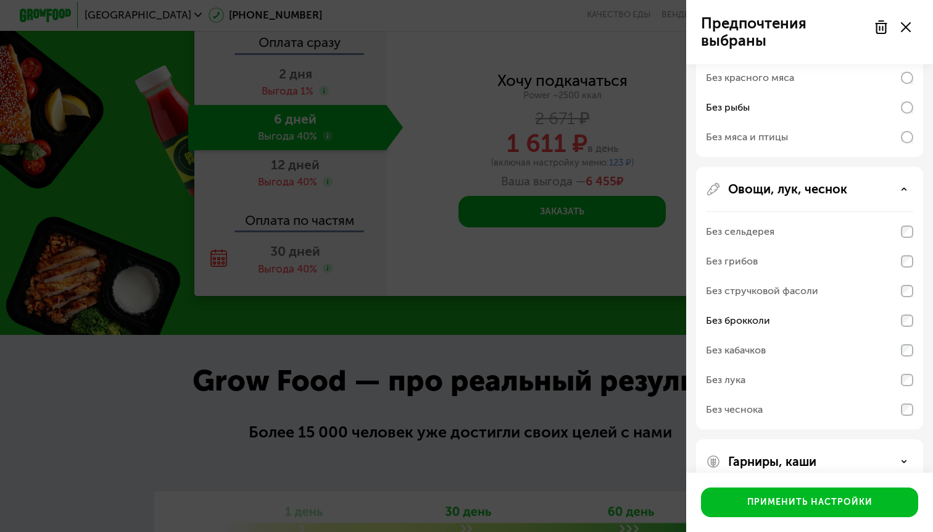
scroll to position [427, 0]
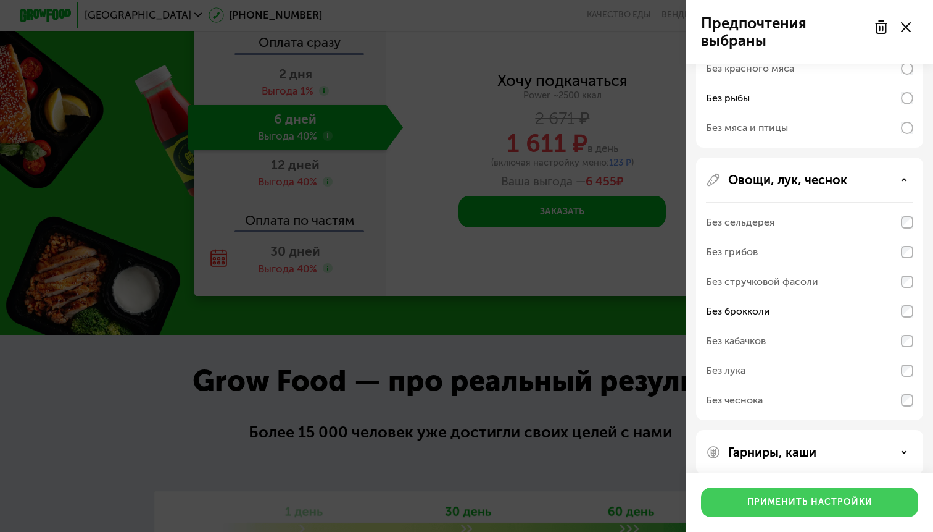
click at [794, 487] on button "Применить настройки" at bounding box center [809, 502] width 217 height 30
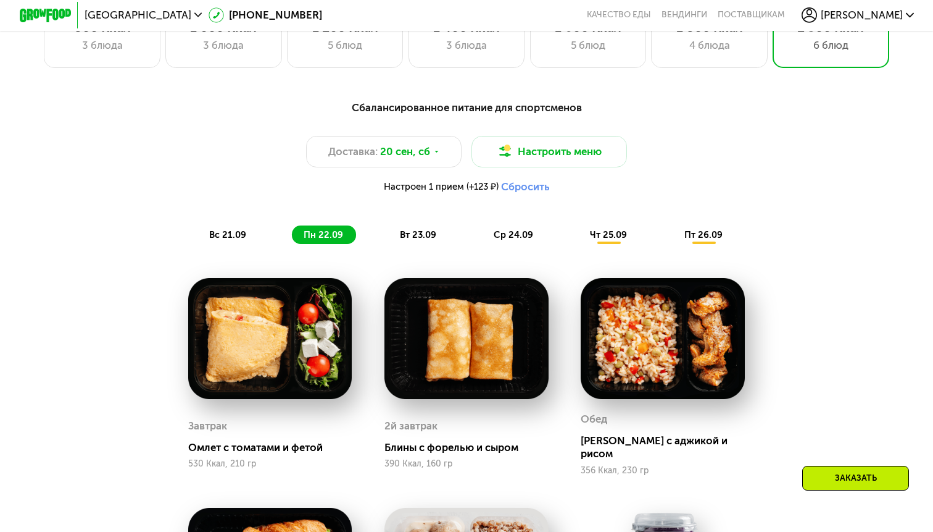
scroll to position [871, 0]
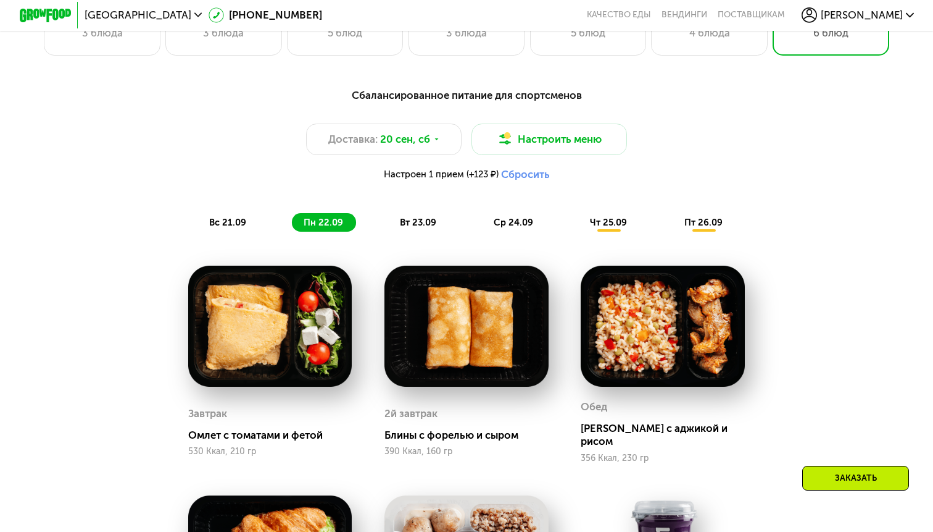
click at [433, 224] on span "вт 23.09" at bounding box center [418, 222] width 36 height 11
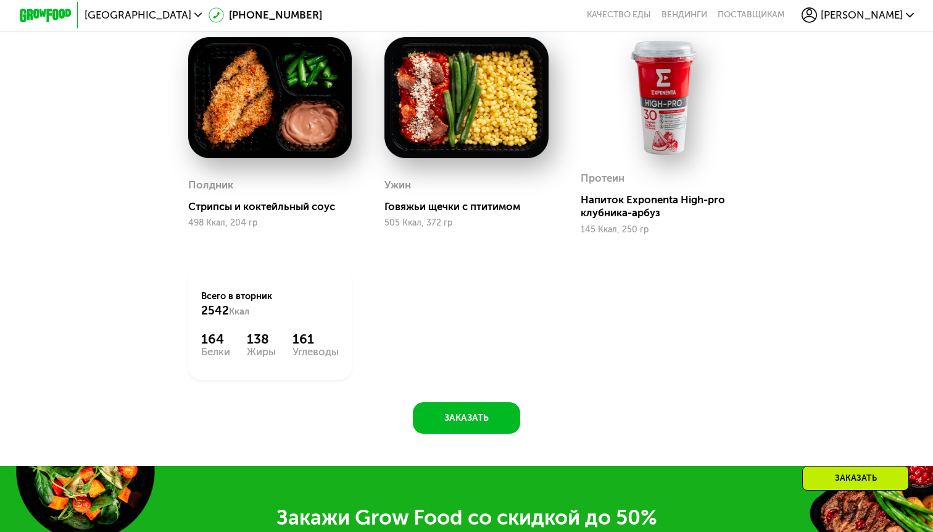
scroll to position [1314, 0]
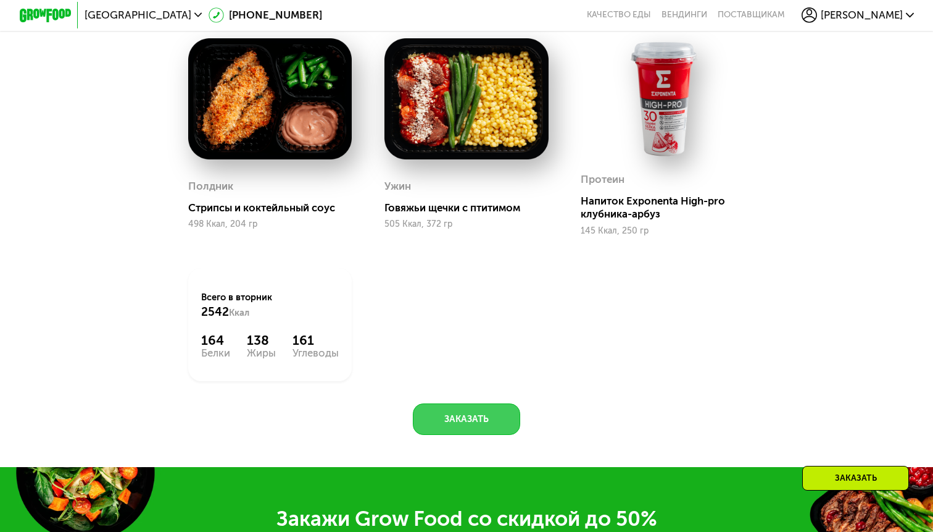
click at [460, 422] on button "Заказать" at bounding box center [467, 418] width 108 height 31
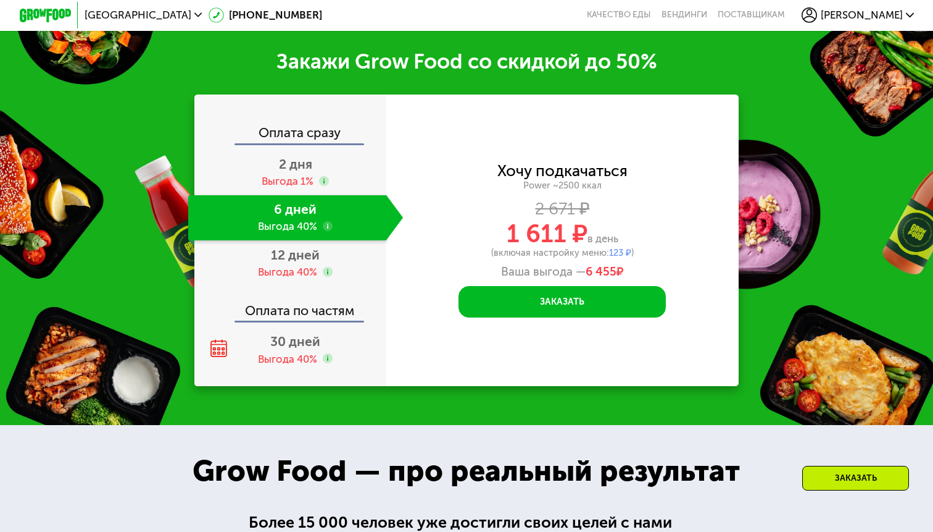
scroll to position [1781, 0]
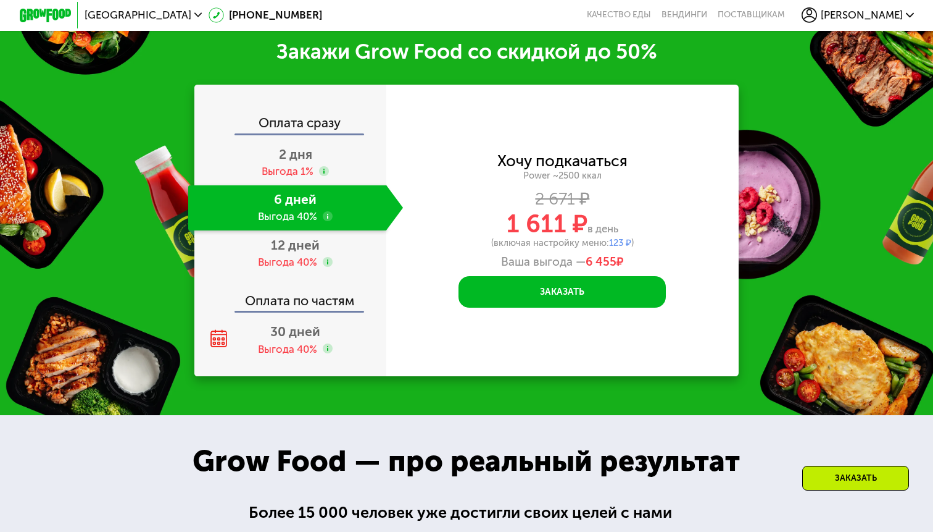
click at [494, 309] on div "Хочу подкачаться Power ~2500 ккал 2 671 ₽ 1 611 ₽ в день (включая настройку мен…" at bounding box center [562, 231] width 353 height 292
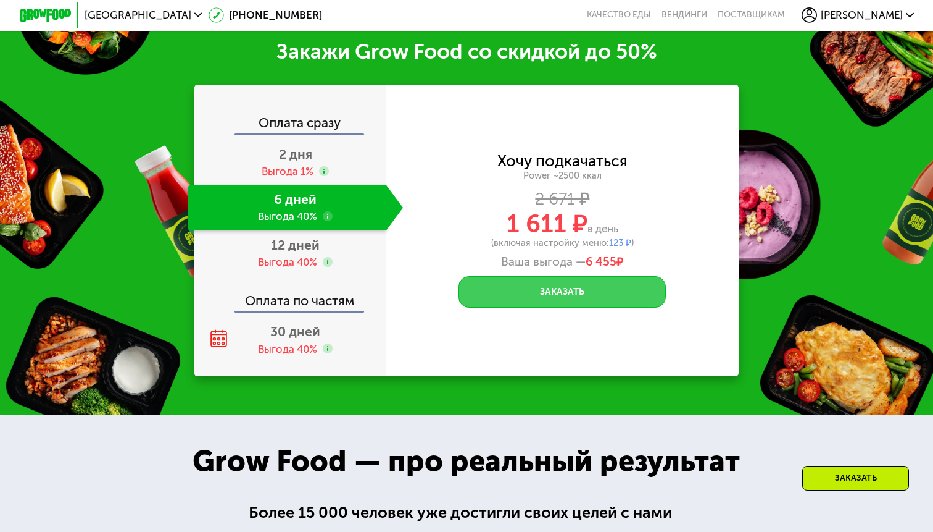
click at [501, 293] on button "Заказать" at bounding box center [562, 291] width 207 height 31
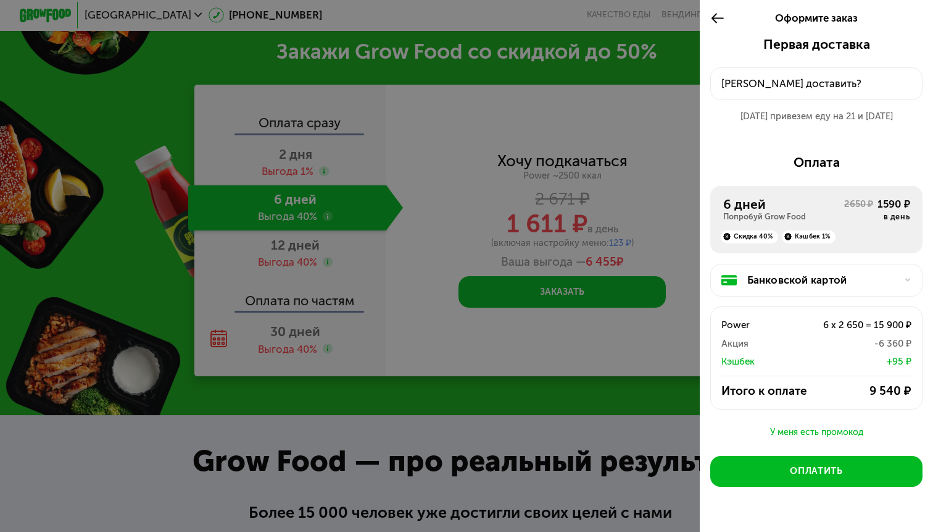
click at [721, 17] on icon at bounding box center [718, 17] width 15 height 15
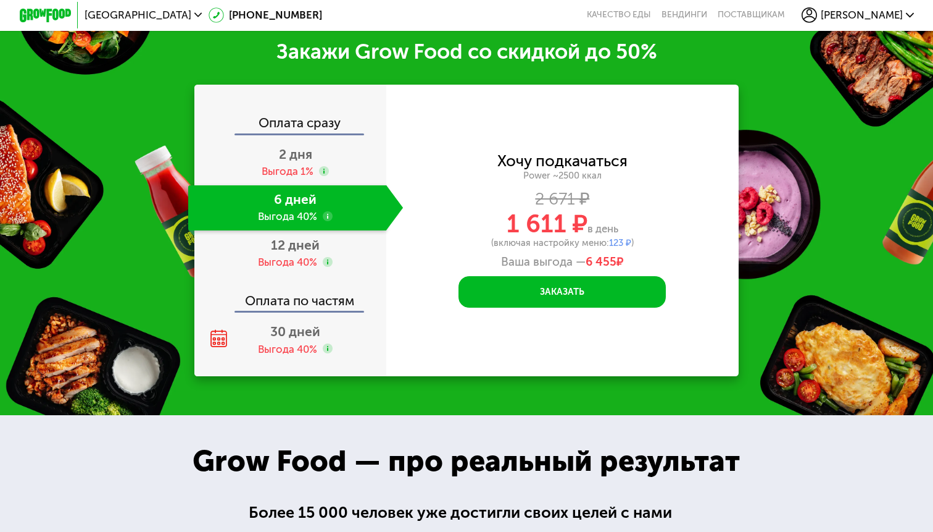
click at [893, 13] on span "Илья" at bounding box center [862, 15] width 82 height 10
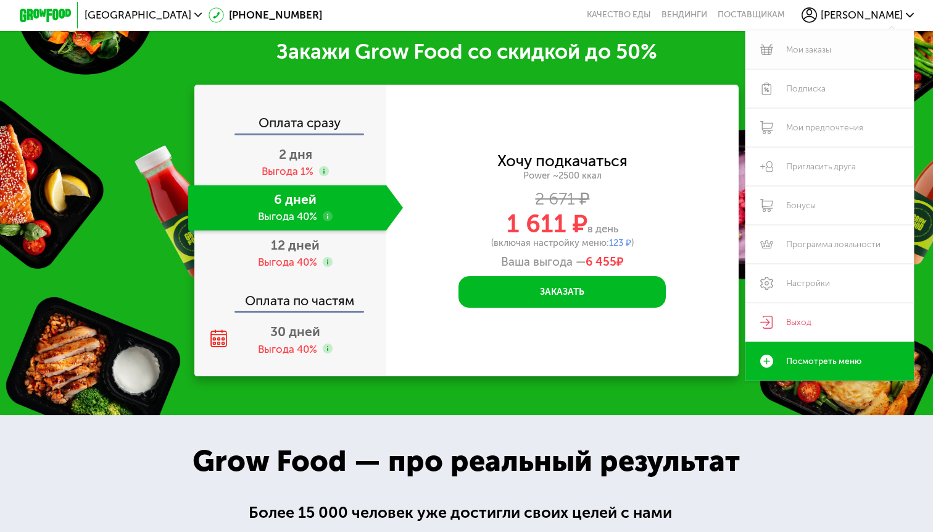
click at [812, 57] on link "Мои заказы" at bounding box center [830, 49] width 169 height 39
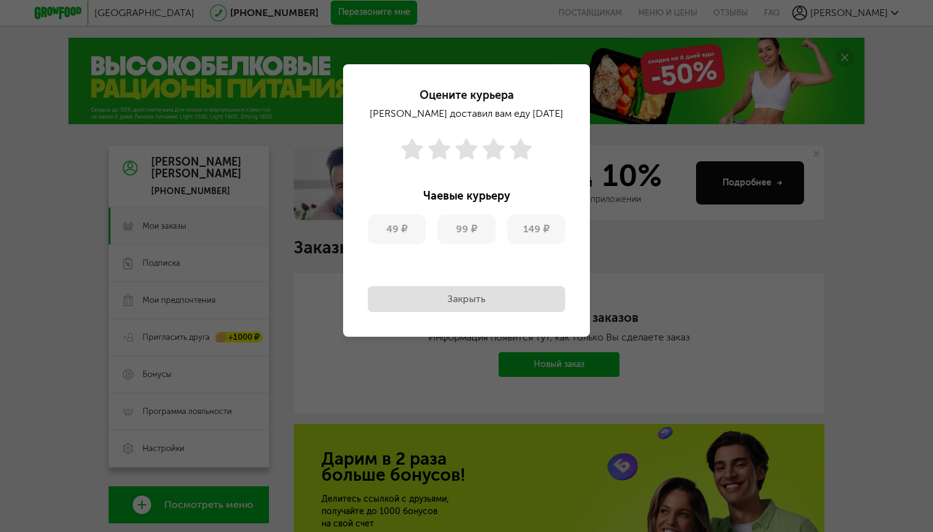
click at [474, 291] on button "Закрыть" at bounding box center [467, 299] width 198 height 26
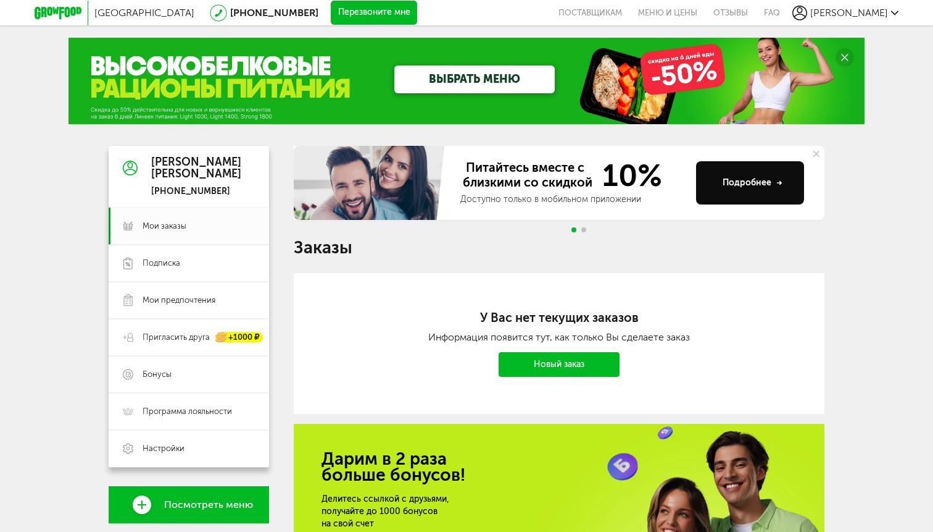
click at [331, 15] on button "Перезвоните мне" at bounding box center [374, 13] width 86 height 25
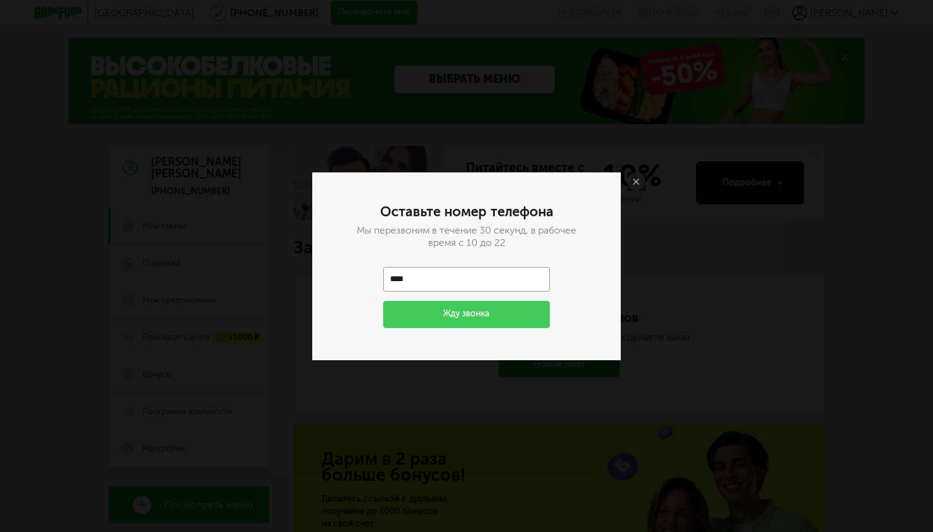
click at [457, 274] on input "****" at bounding box center [466, 279] width 167 height 25
type input "**********"
click at [383, 301] on button "Жду звонка" at bounding box center [466, 314] width 167 height 27
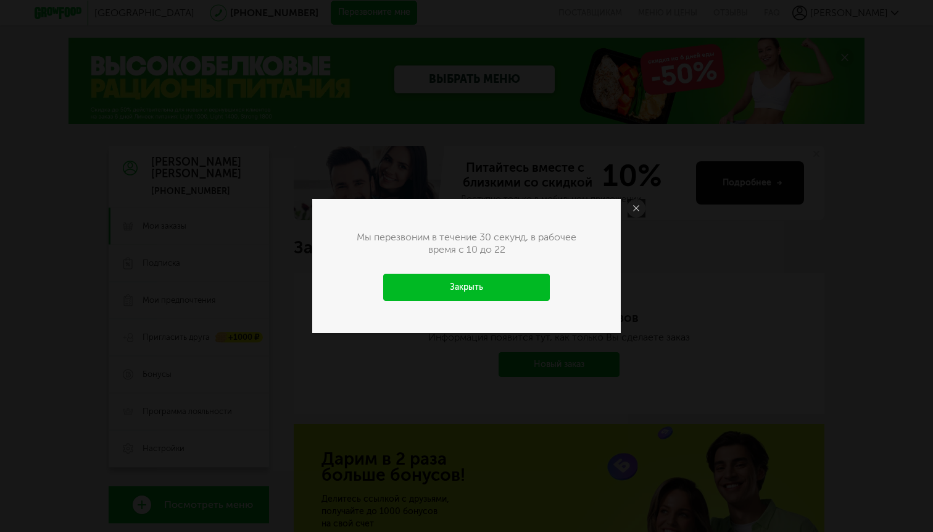
click at [485, 286] on link "Закрыть" at bounding box center [466, 286] width 167 height 27
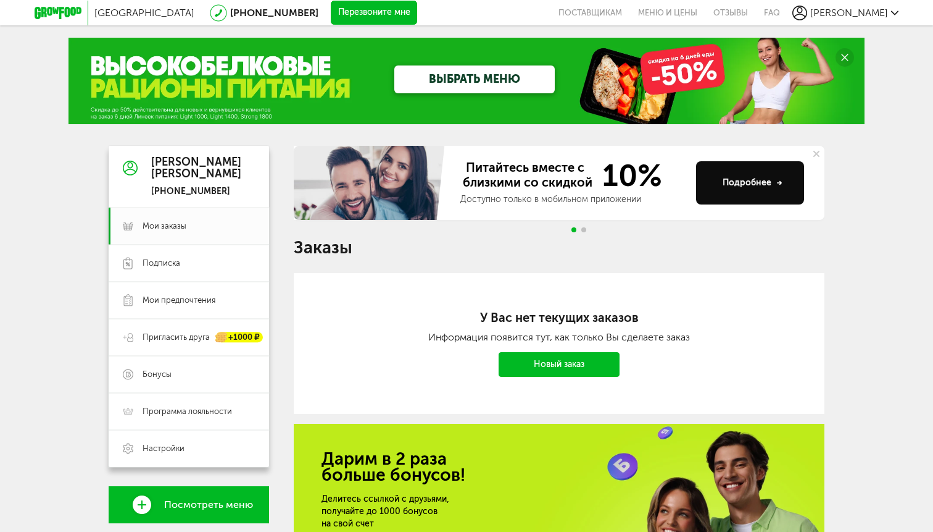
scroll to position [214, 0]
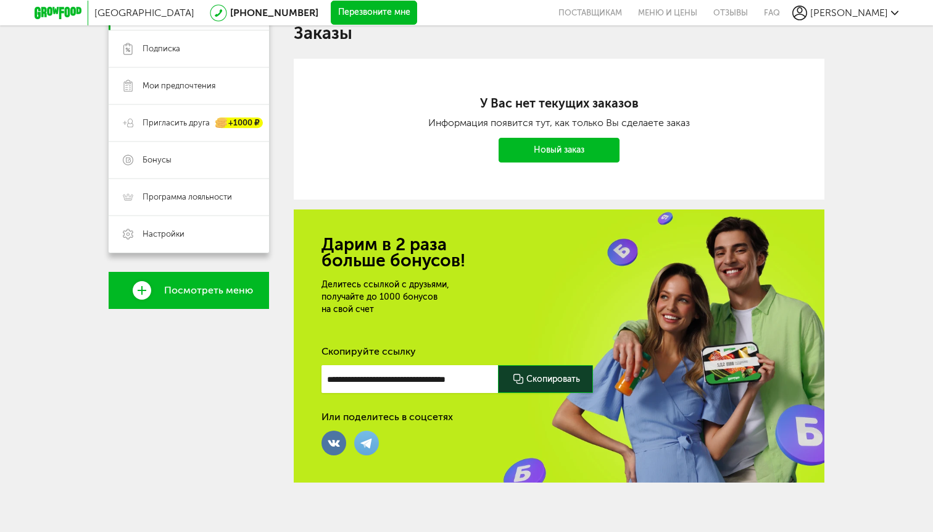
click at [199, 290] on span "Посмотреть меню" at bounding box center [208, 290] width 89 height 11
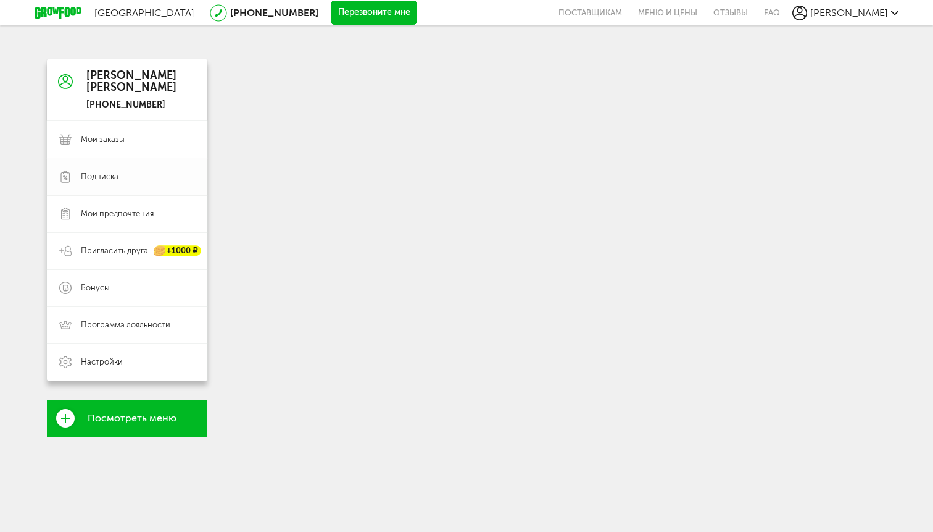
click at [134, 175] on span "Подписка" at bounding box center [138, 176] width 114 height 11
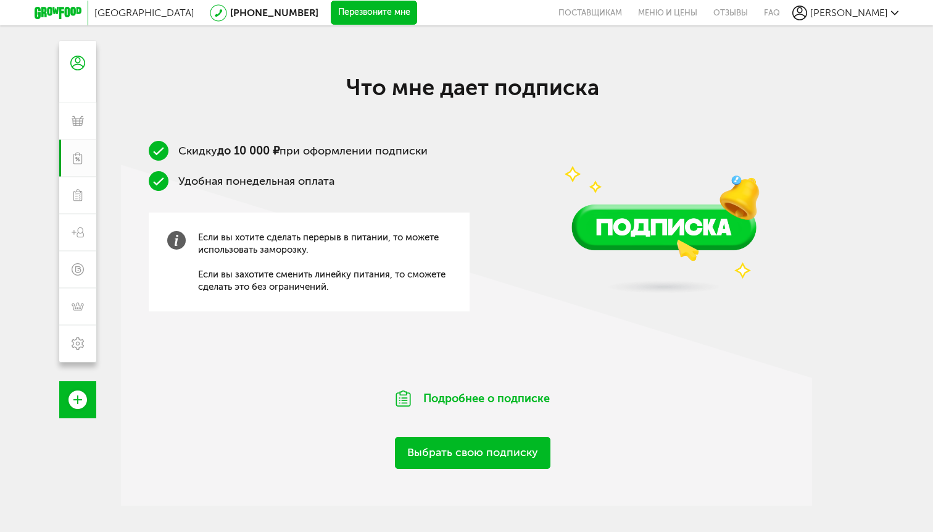
scroll to position [195, 0]
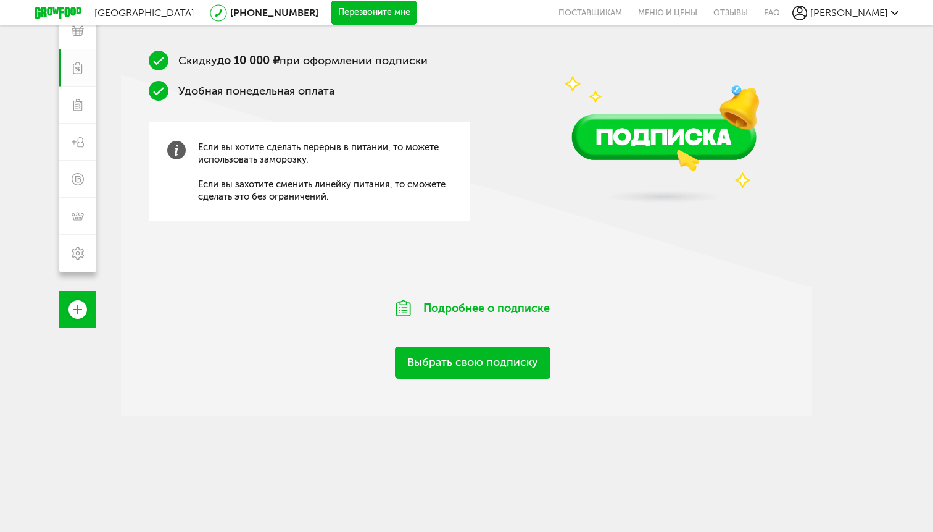
click at [511, 362] on link "Выбрать свою подписку" at bounding box center [473, 361] width 156 height 31
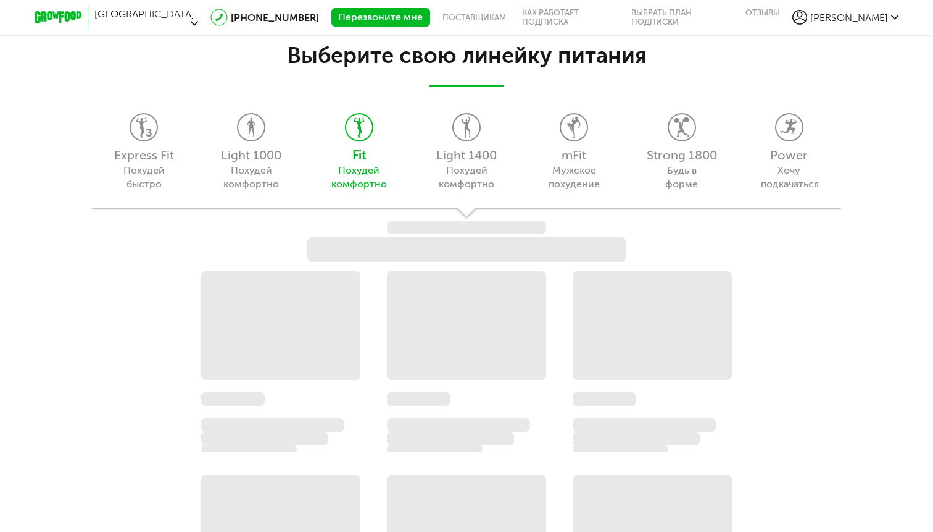
scroll to position [1080, 0]
click at [782, 163] on div "Выберите свою линейку питания Express Fit Похудей быстро Light 1000 Похудей ком…" at bounding box center [466, 385] width 933 height 746
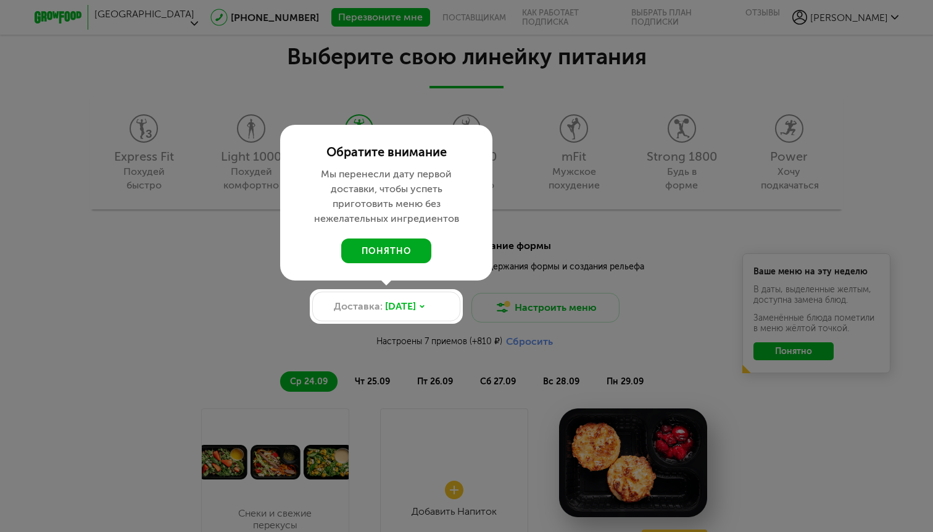
click at [398, 243] on button "понятно" at bounding box center [386, 250] width 90 height 25
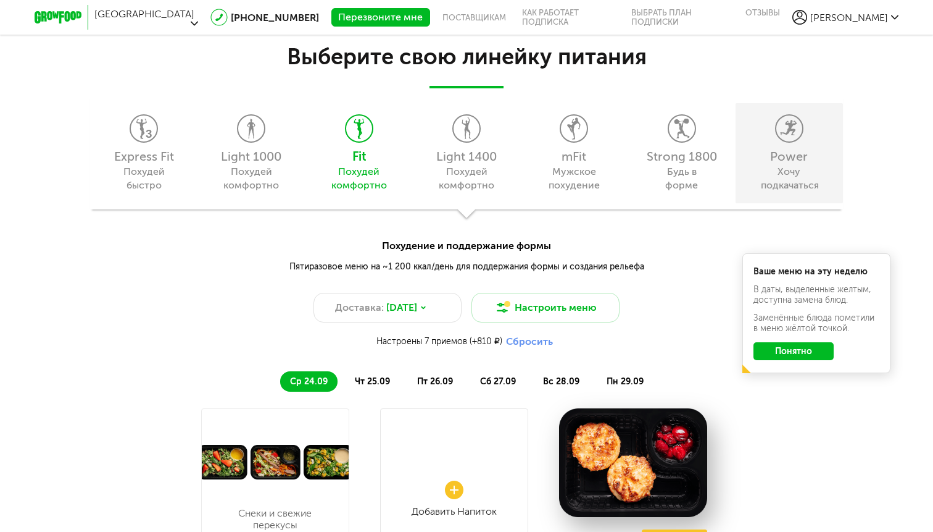
click at [802, 146] on div "Power Хочу подкачаться" at bounding box center [789, 152] width 107 height 99
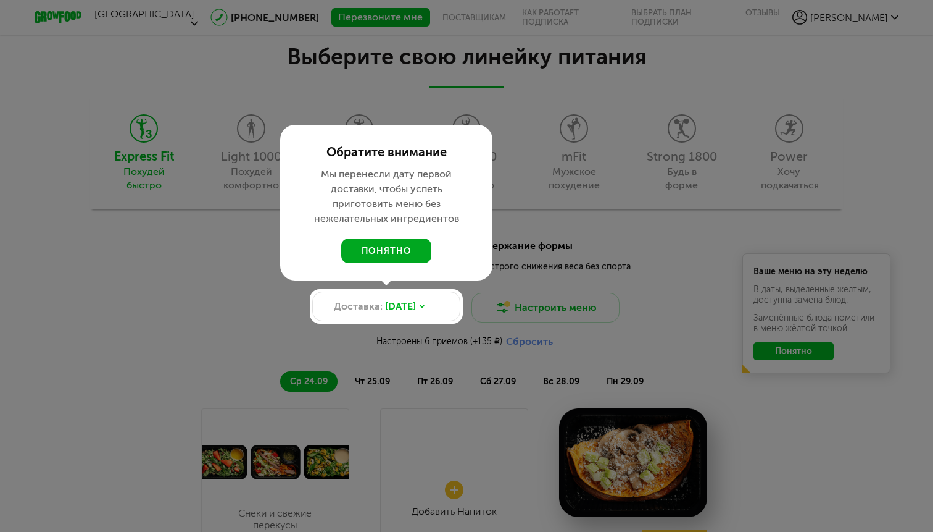
click at [413, 246] on button "понятно" at bounding box center [386, 250] width 90 height 25
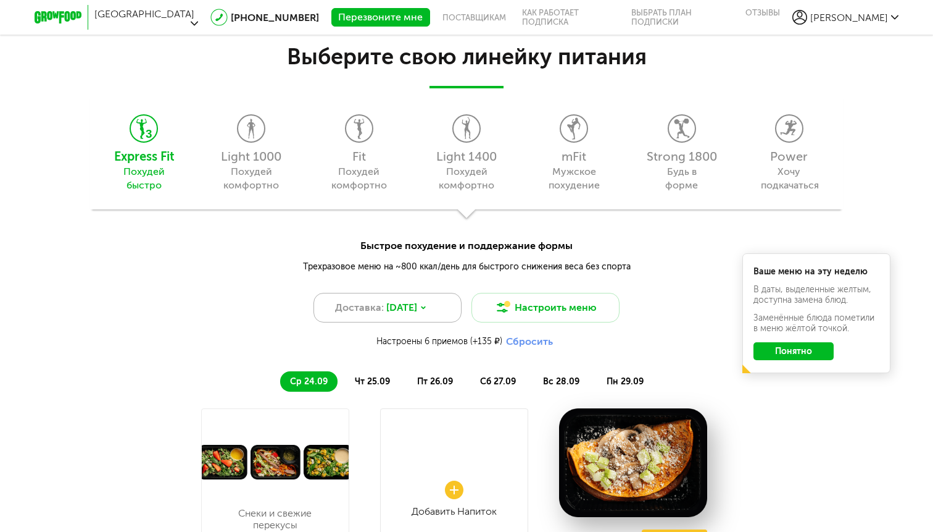
click at [401, 320] on div "Доставка: 24 сен, ср" at bounding box center [388, 308] width 148 height 30
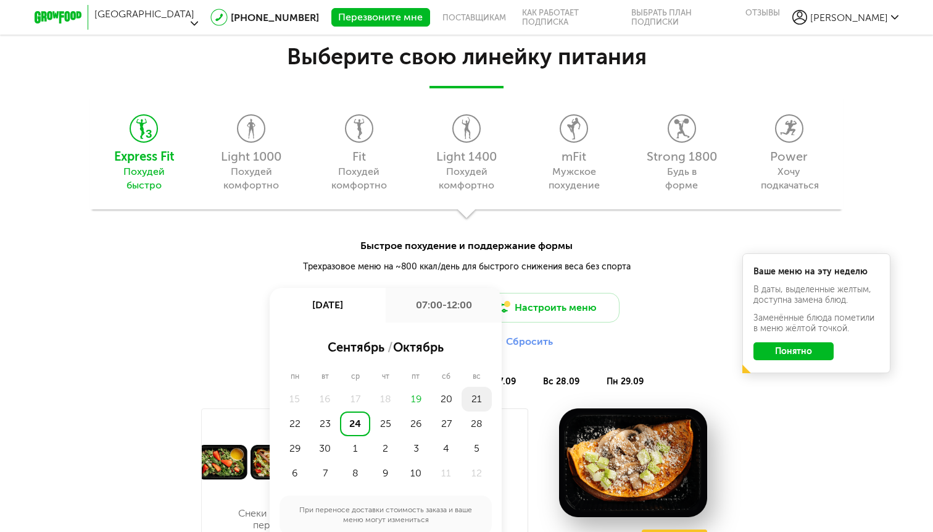
click at [473, 395] on div "21" at bounding box center [477, 398] width 30 height 25
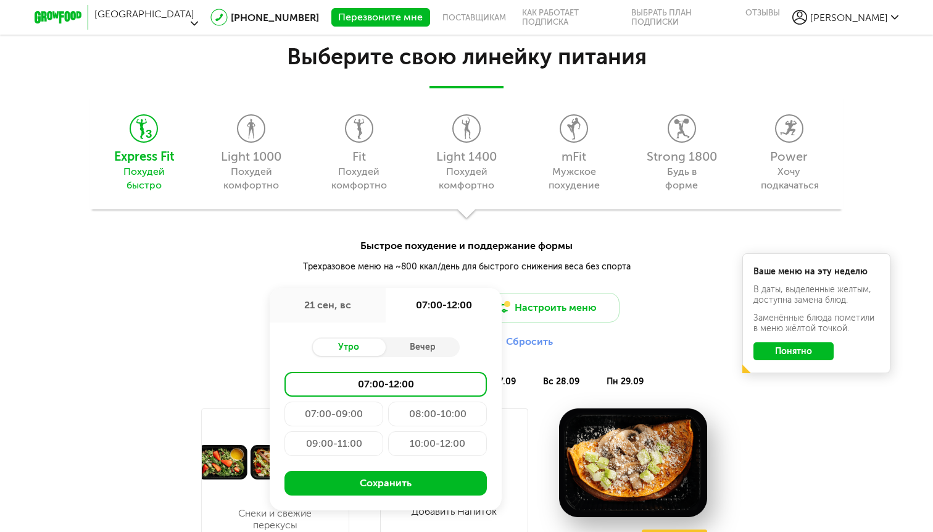
click at [411, 438] on div "10:00-12:00" at bounding box center [437, 443] width 99 height 25
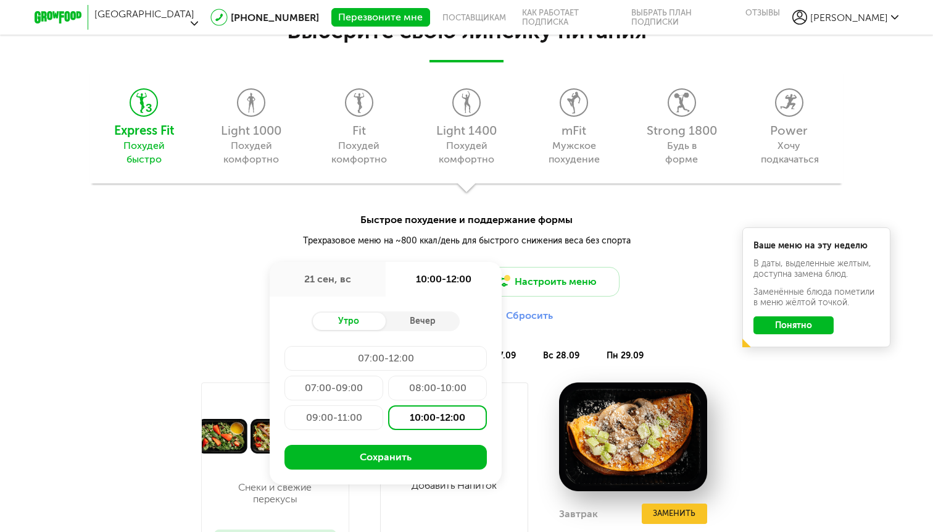
scroll to position [1106, 0]
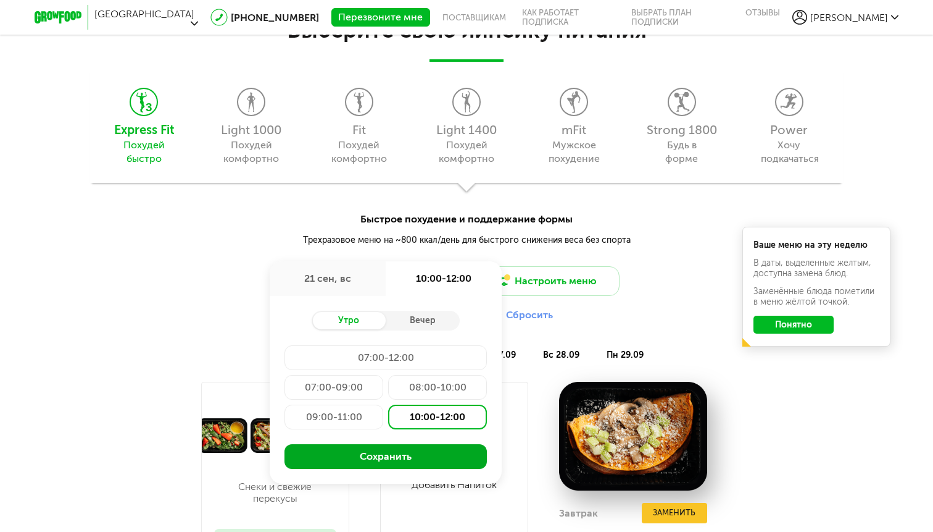
click at [399, 464] on button "Сохранить" at bounding box center [386, 456] width 202 height 25
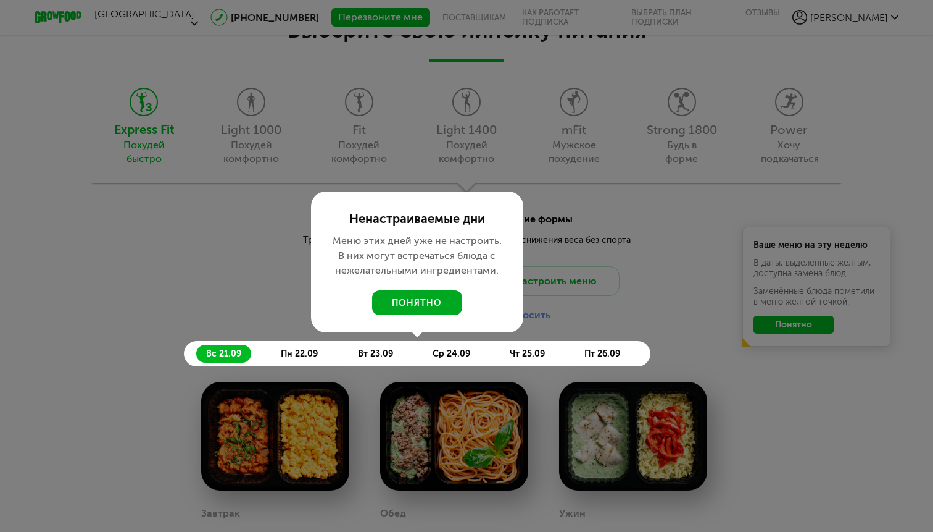
click at [435, 299] on button "понятно" at bounding box center [417, 302] width 90 height 25
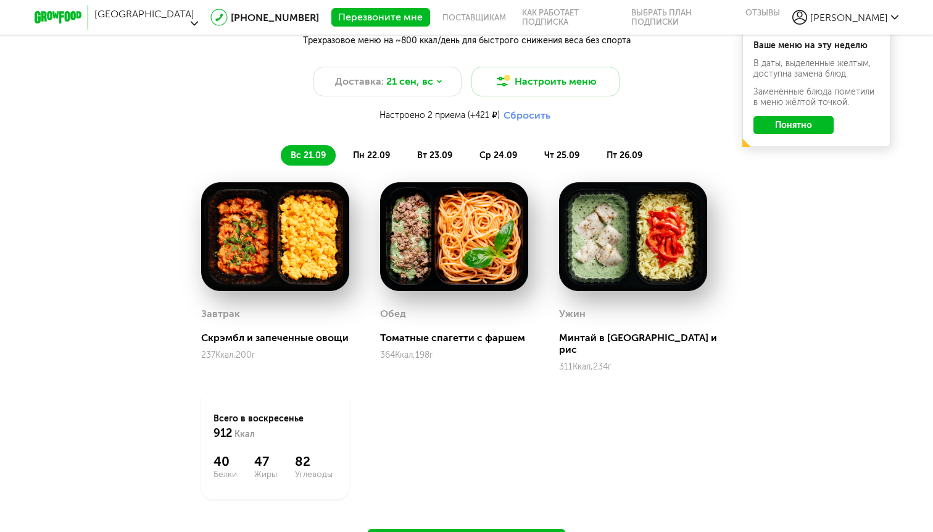
scroll to position [1305, 0]
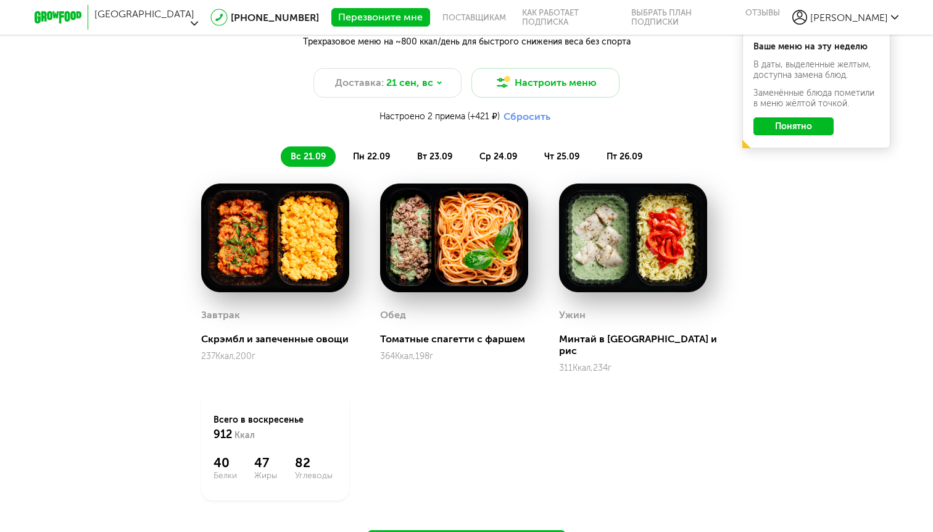
click at [375, 156] on span "пн 22.09" at bounding box center [371, 156] width 37 height 10
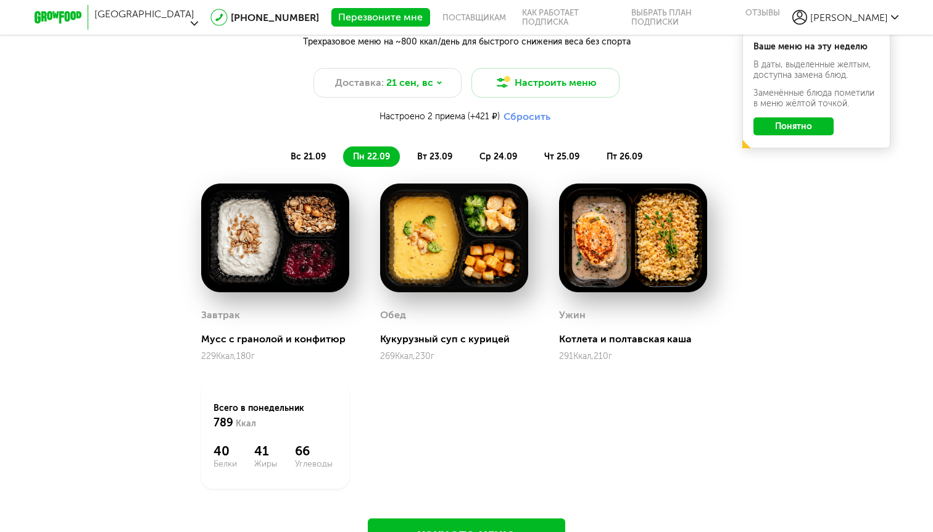
click at [414, 159] on li "вт 23.09" at bounding box center [434, 156] width 55 height 20
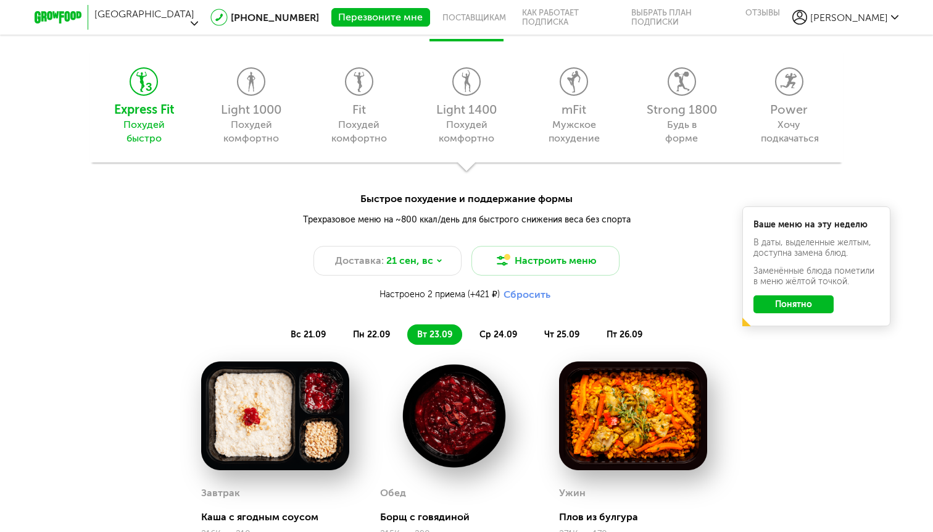
scroll to position [1123, 0]
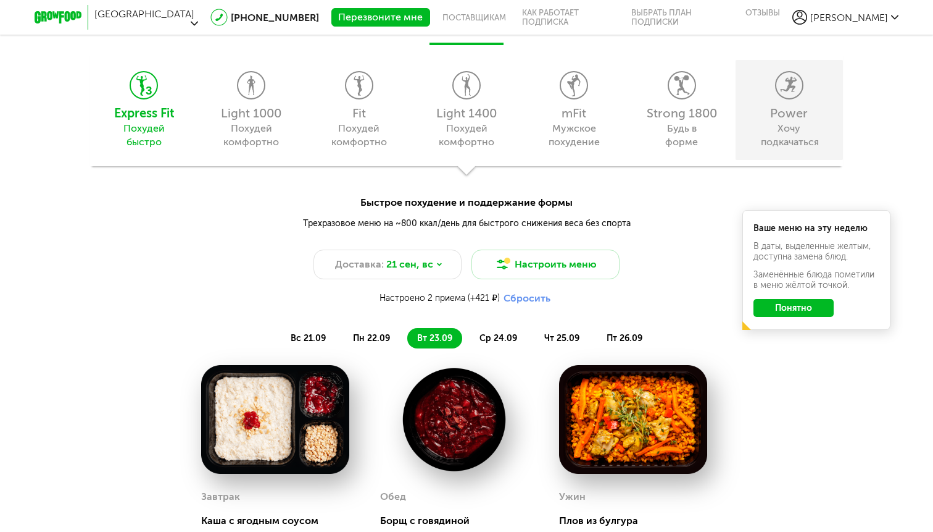
click at [769, 146] on div "Хочу подкачаться" at bounding box center [789, 135] width 56 height 27
click at [777, 104] on div "Power Хочу подкачаться" at bounding box center [789, 109] width 107 height 99
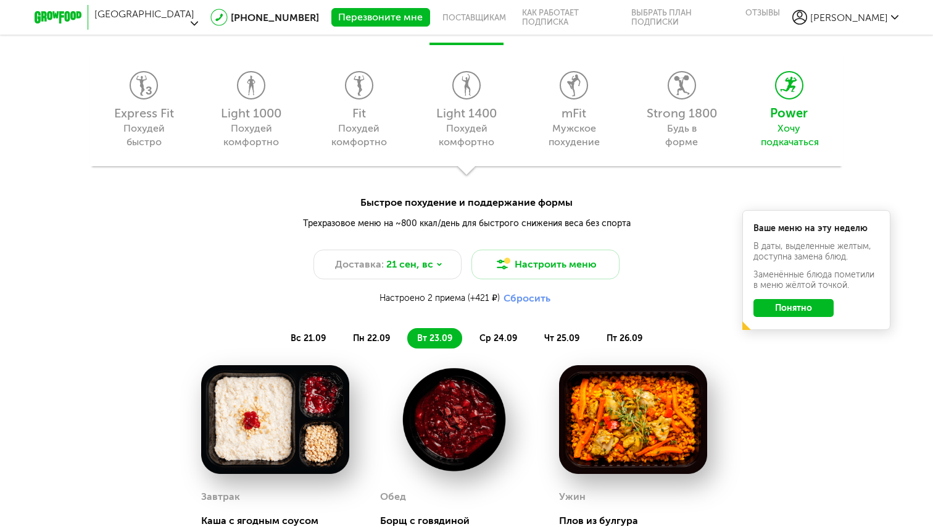
click at [783, 311] on button "Понятно" at bounding box center [794, 308] width 80 height 18
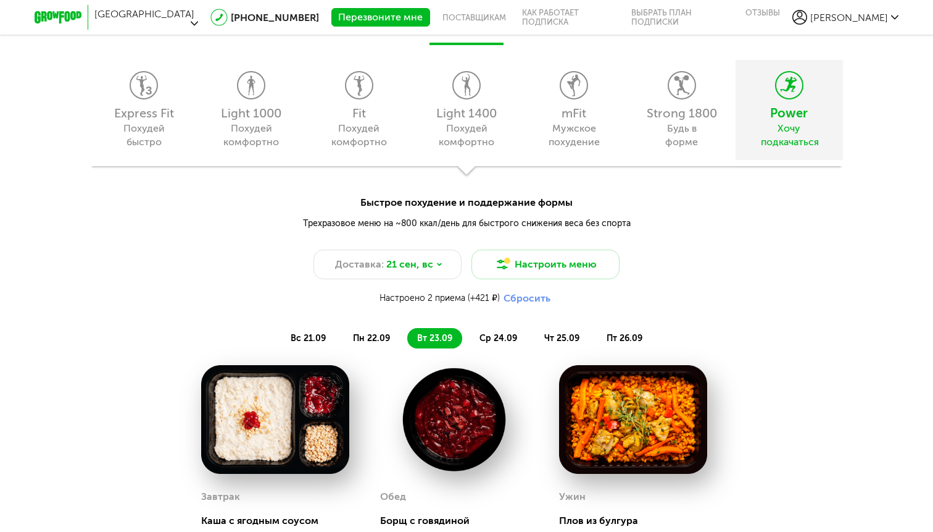
click at [787, 101] on div "Power Хочу подкачаться" at bounding box center [789, 109] width 107 height 99
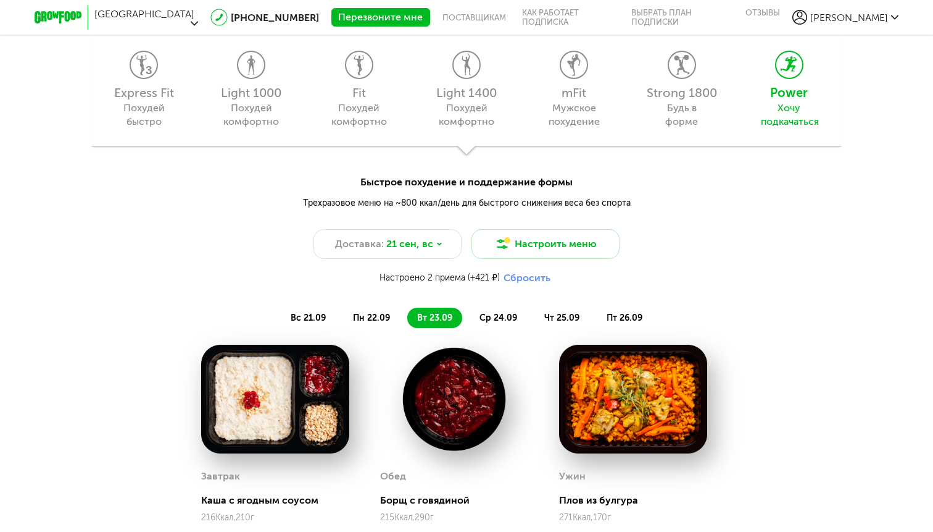
scroll to position [1119, 0]
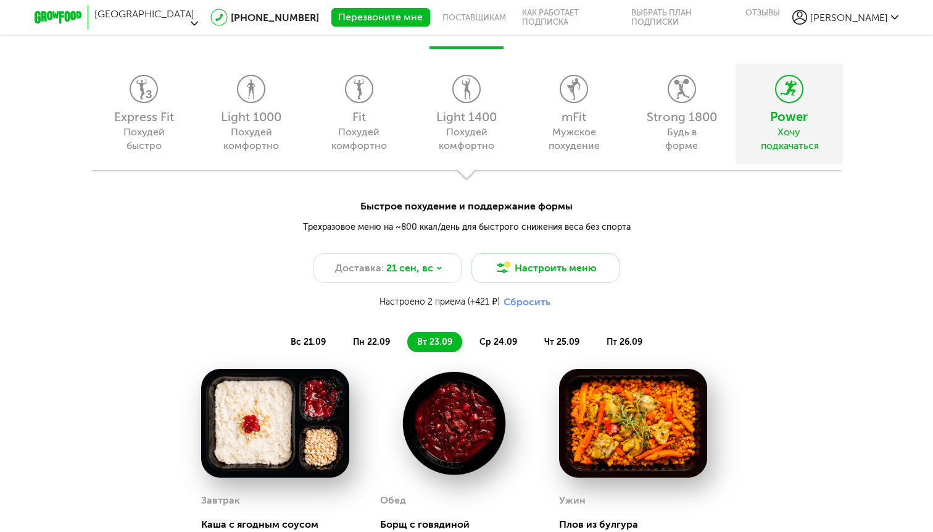
click at [786, 128] on div "Хочу подкачаться" at bounding box center [789, 138] width 56 height 27
click at [788, 95] on icon at bounding box center [790, 88] width 26 height 27
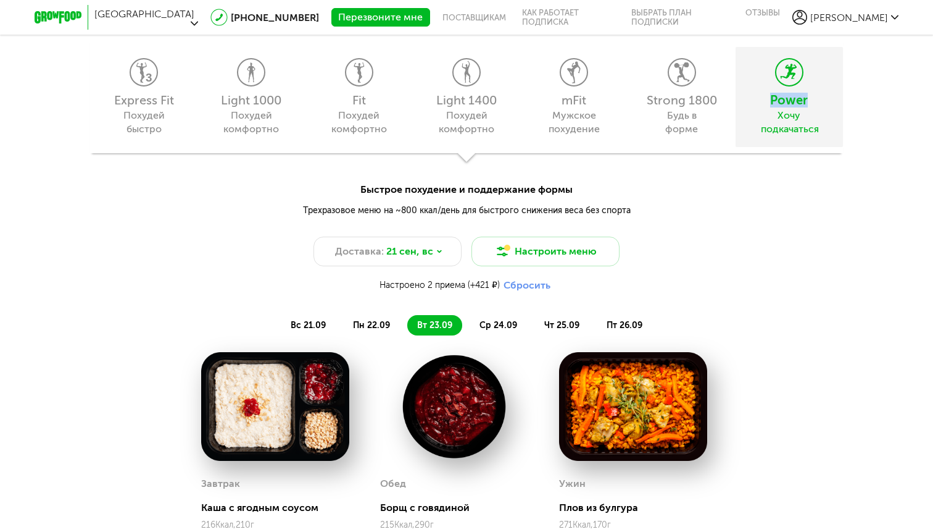
scroll to position [862, 0]
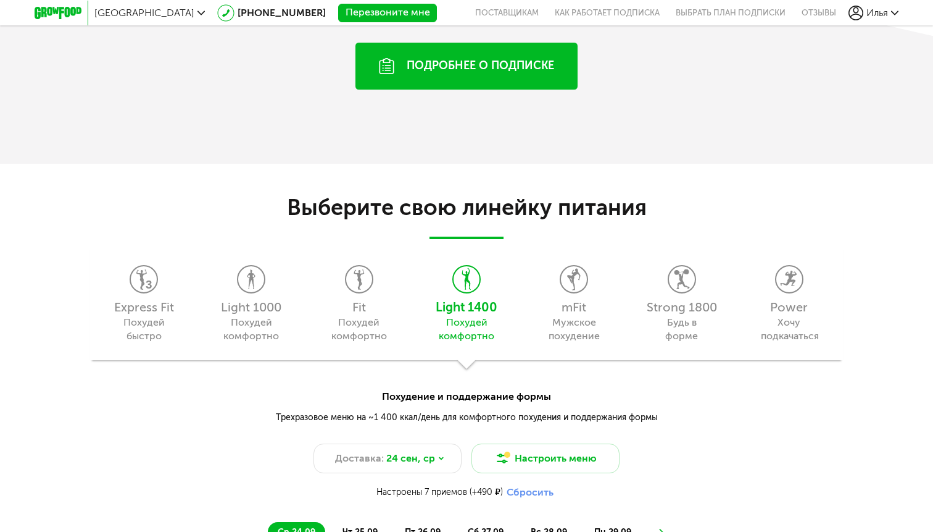
scroll to position [946, 0]
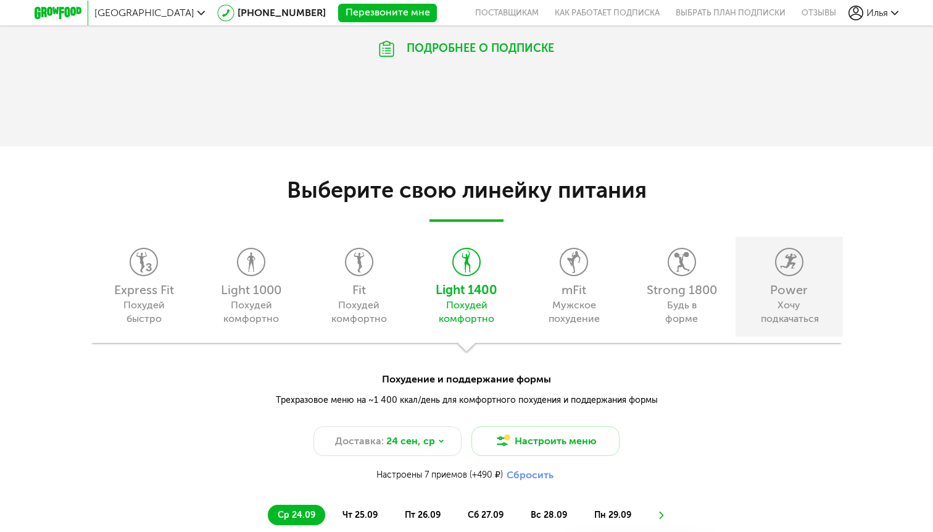
click at [811, 269] on div "Power Хочу подкачаться" at bounding box center [789, 285] width 107 height 99
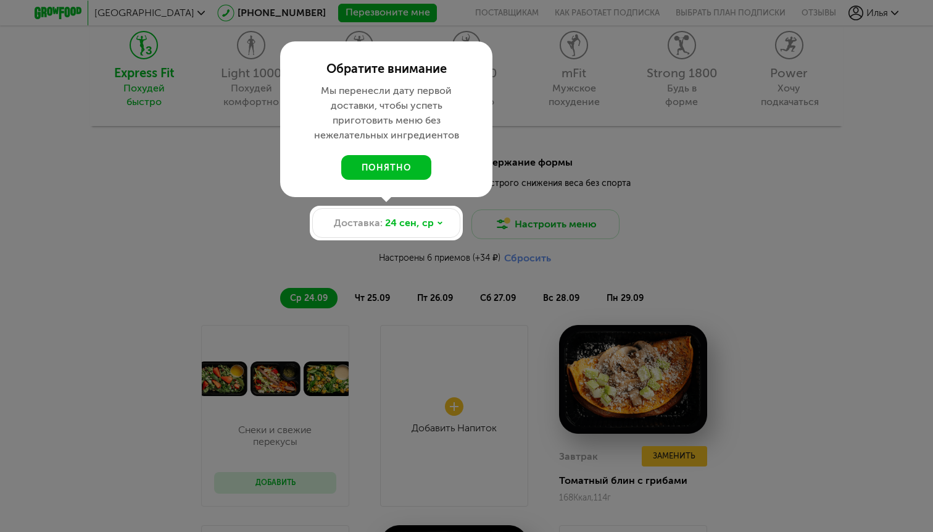
scroll to position [1144, 0]
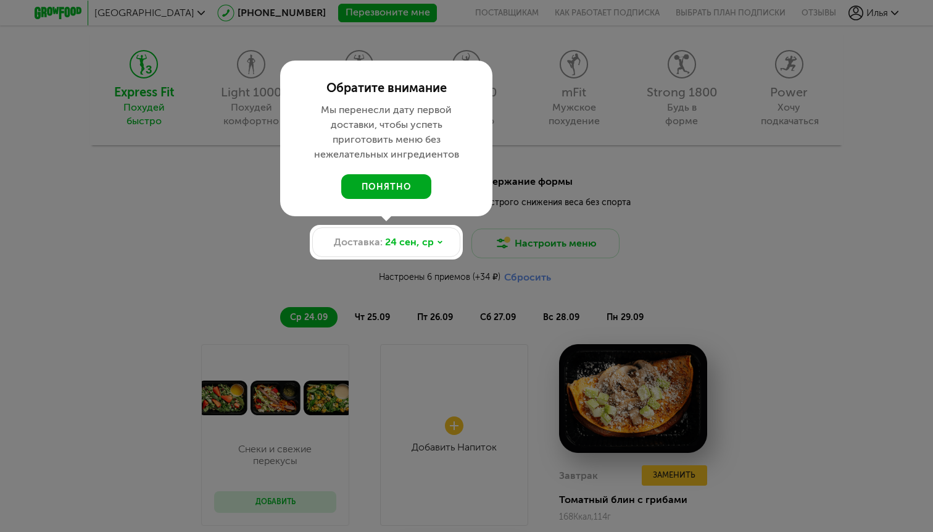
click at [415, 178] on button "понятно" at bounding box center [386, 186] width 90 height 25
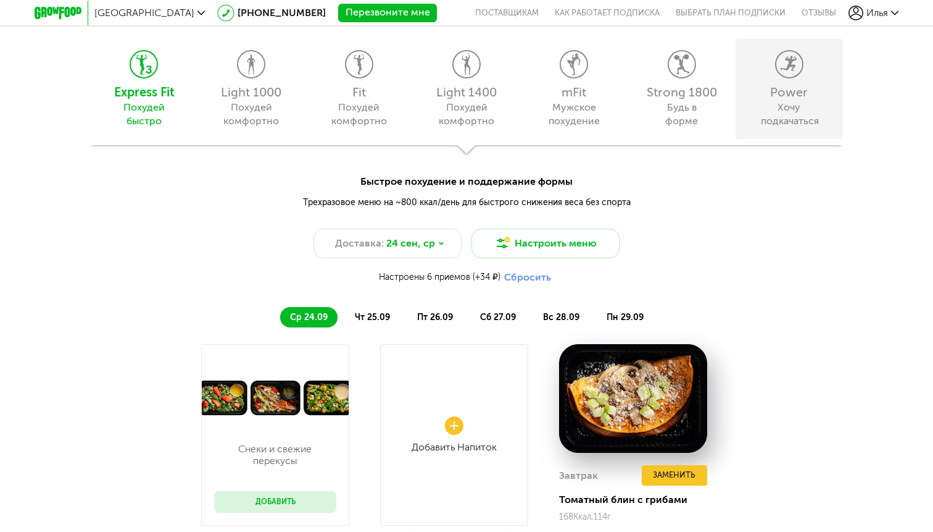
click at [806, 68] on div "Power Хочу подкачаться" at bounding box center [789, 88] width 107 height 99
click at [782, 95] on div "Power" at bounding box center [789, 92] width 95 height 12
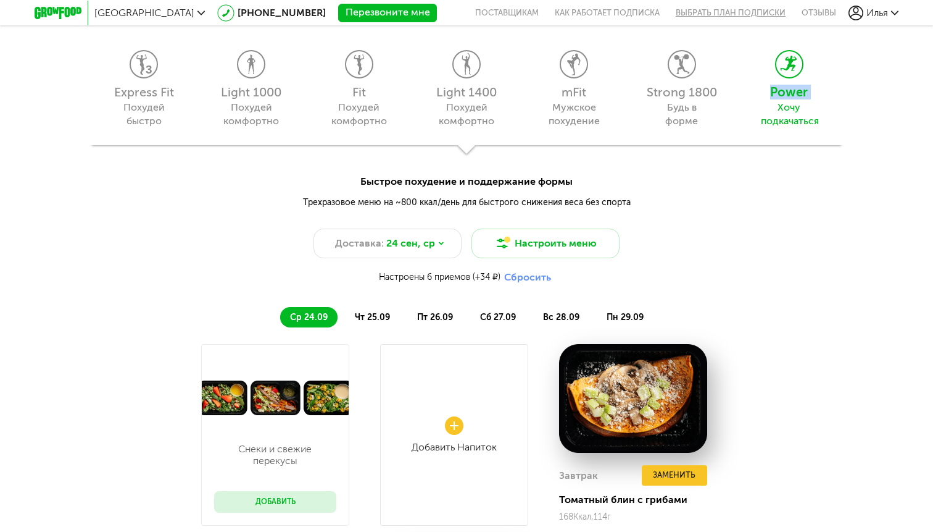
click at [736, 17] on link "Выбрать план подписки" at bounding box center [731, 12] width 126 height 25
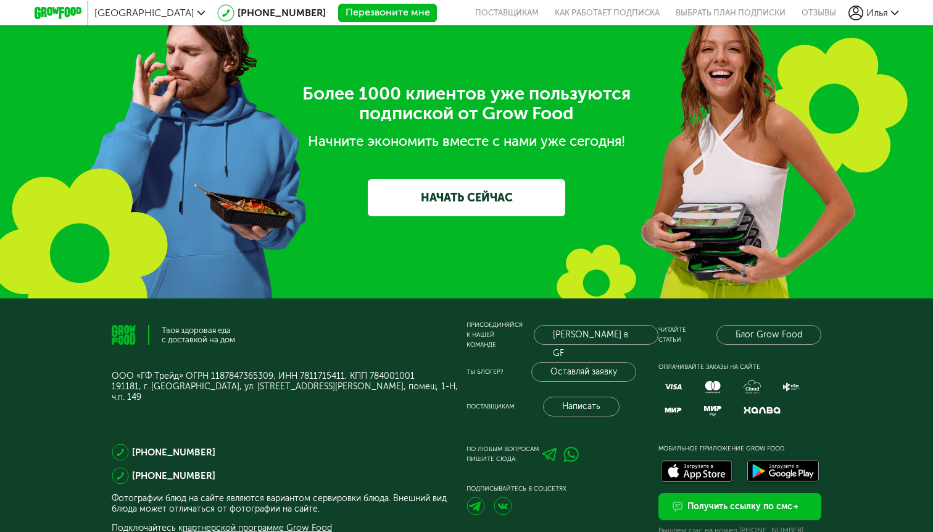
scroll to position [2766, 0]
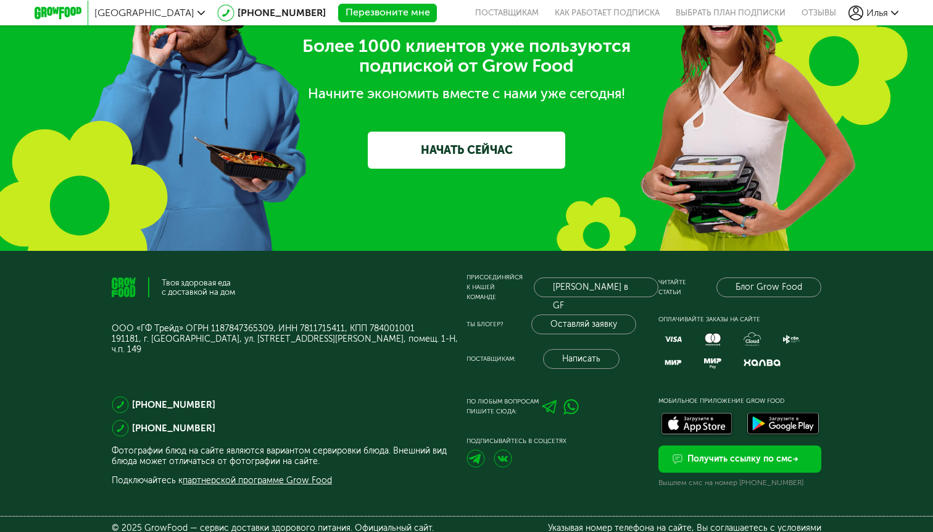
click at [548, 399] on use at bounding box center [549, 406] width 15 height 14
click at [48, 17] on icon at bounding box center [58, 13] width 47 height 12
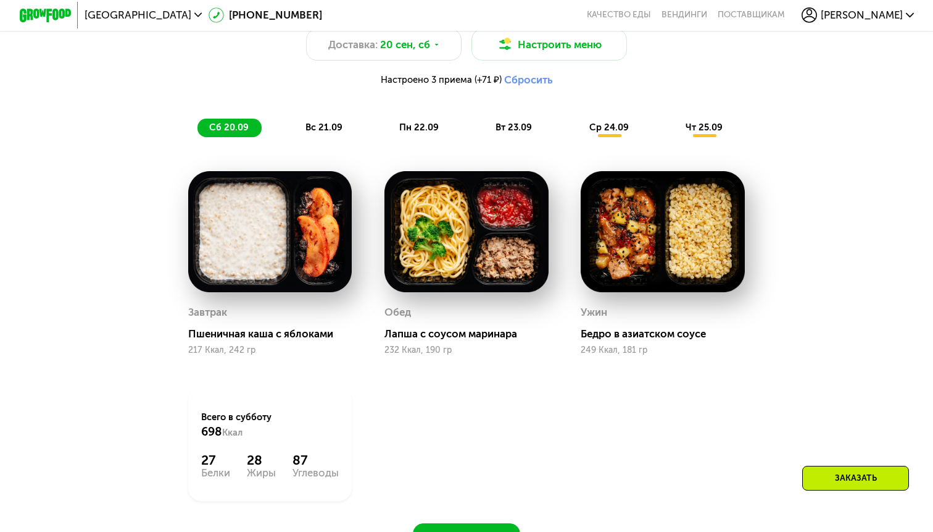
scroll to position [806, 0]
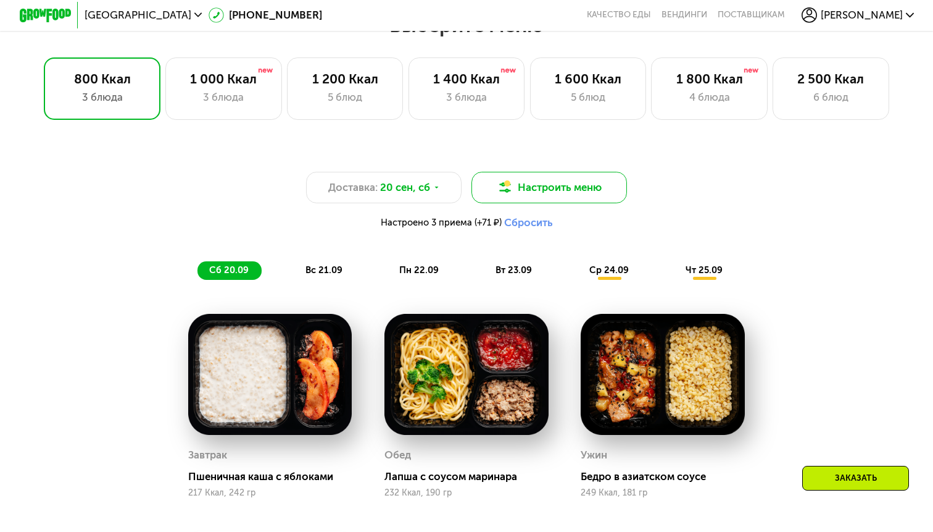
click at [565, 188] on button "Настроить меню" at bounding box center [550, 187] width 156 height 31
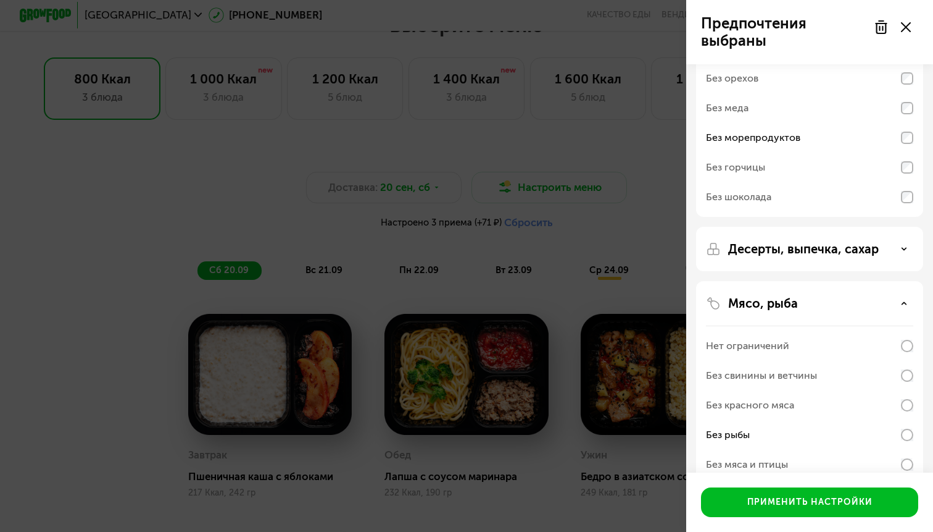
scroll to position [110, 0]
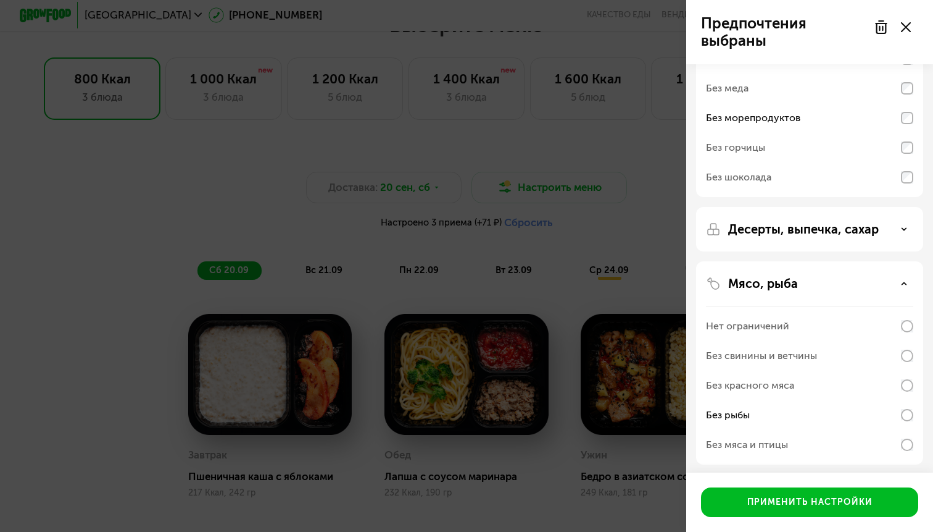
click at [801, 233] on p "Десерты, выпечка, сахар" at bounding box center [804, 229] width 151 height 15
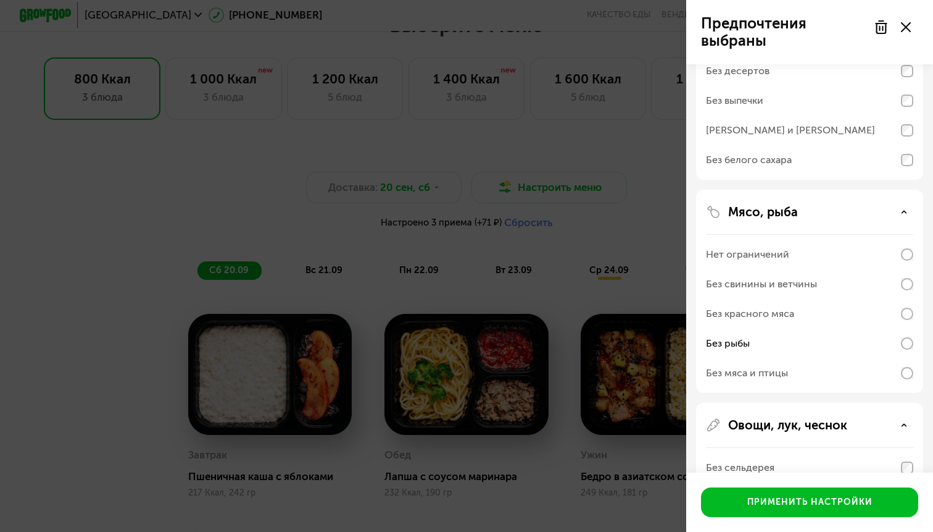
scroll to position [320, 0]
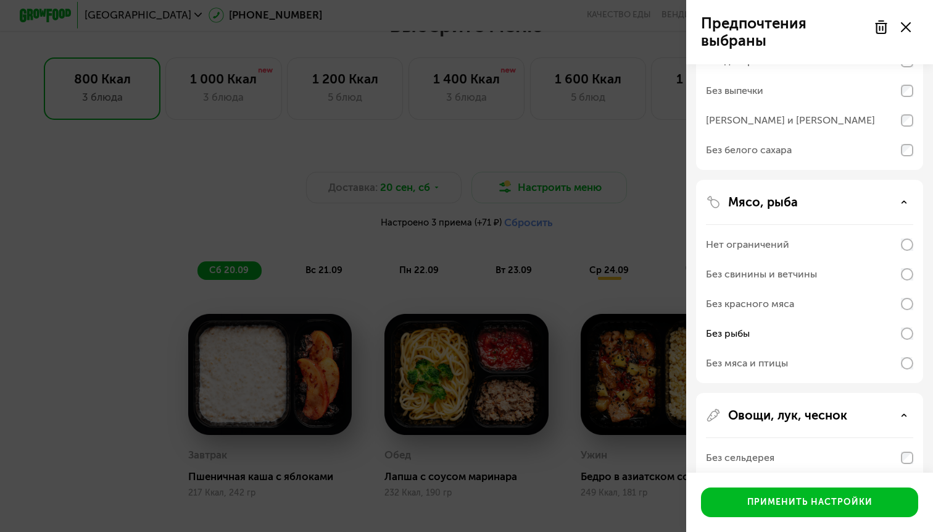
click at [798, 197] on div "Мясо, рыба" at bounding box center [809, 201] width 207 height 15
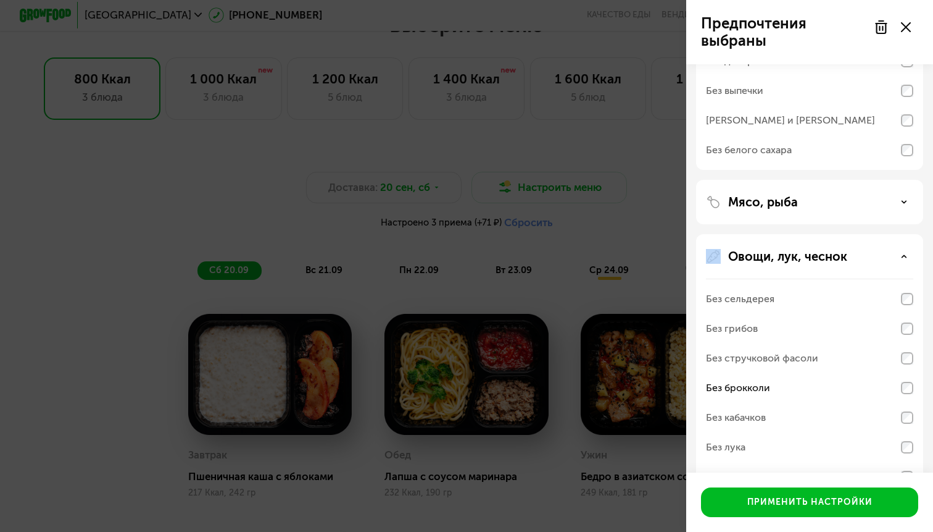
click at [798, 197] on div "Мясо, рыба" at bounding box center [809, 201] width 207 height 15
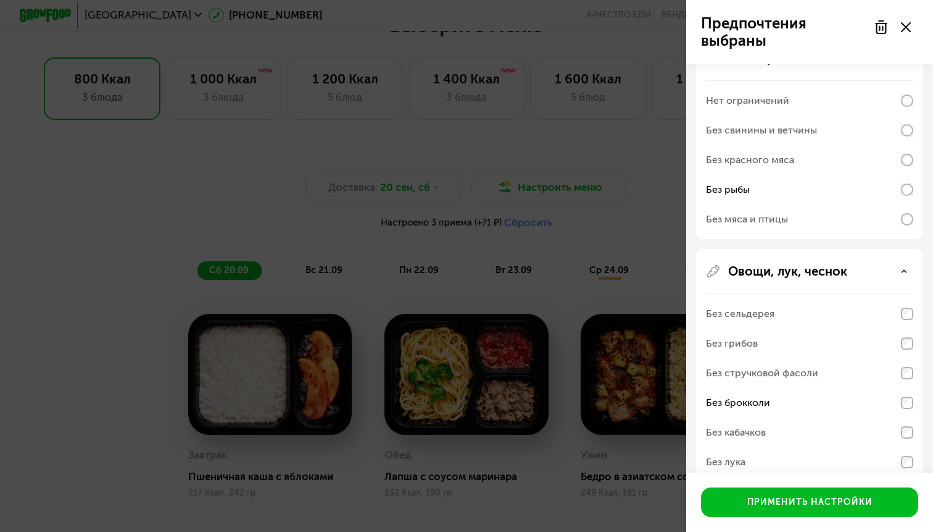
click at [797, 273] on p "Овощи, лук, чеснок" at bounding box center [788, 271] width 119 height 15
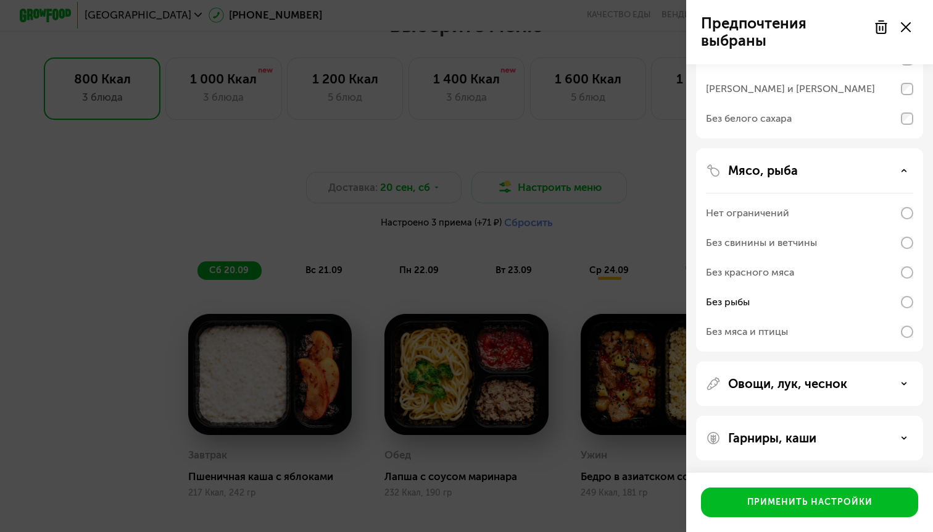
click at [784, 379] on p "Овощи, лук, чеснок" at bounding box center [788, 383] width 119 height 15
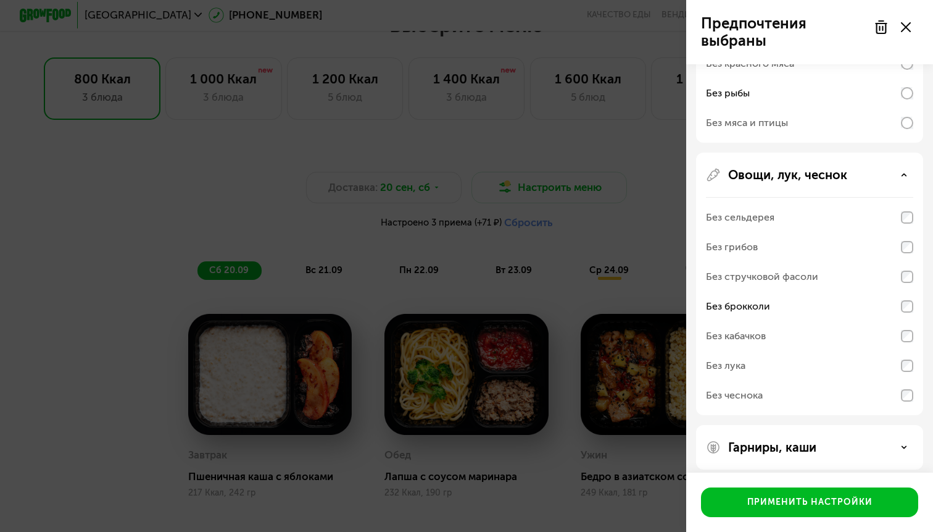
scroll to position [570, 0]
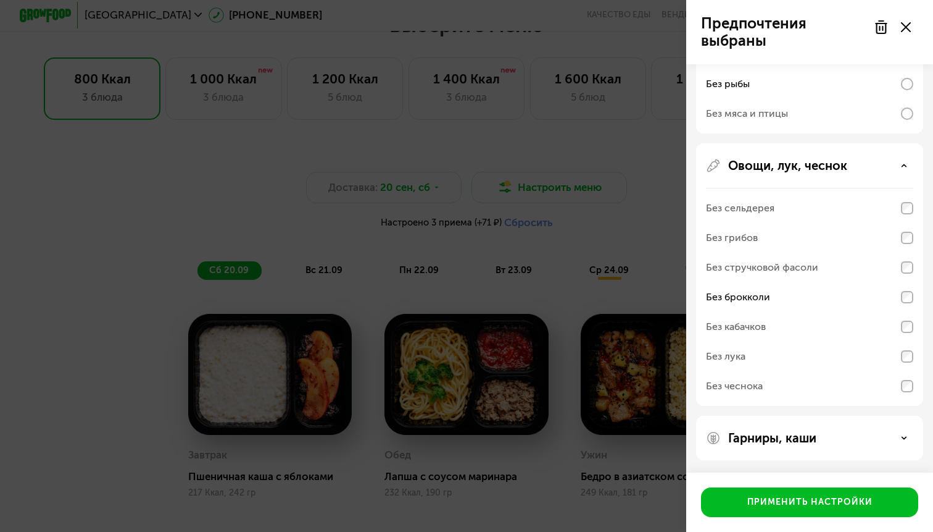
click at [804, 446] on div "Гарниры, каши" at bounding box center [809, 437] width 227 height 44
click at [804, 441] on p "Гарниры, каши" at bounding box center [773, 437] width 88 height 15
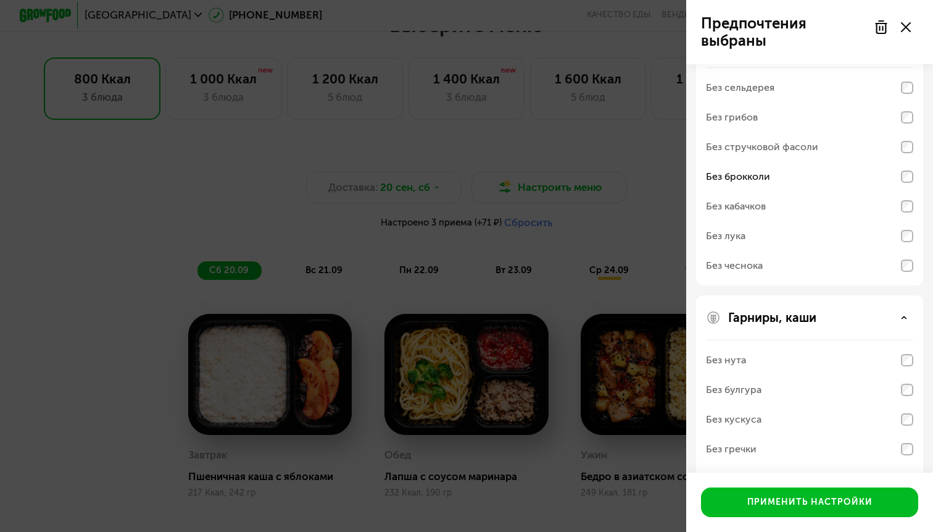
scroll to position [729, 0]
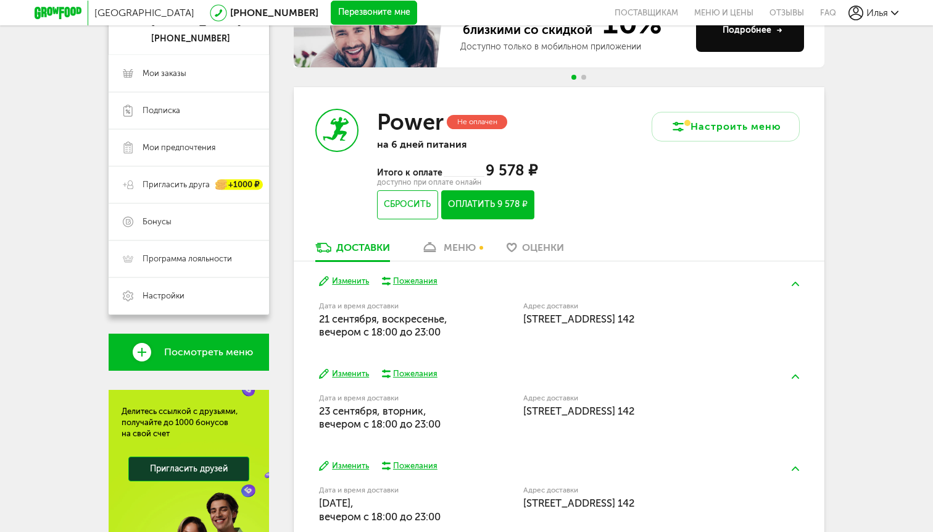
scroll to position [162, 0]
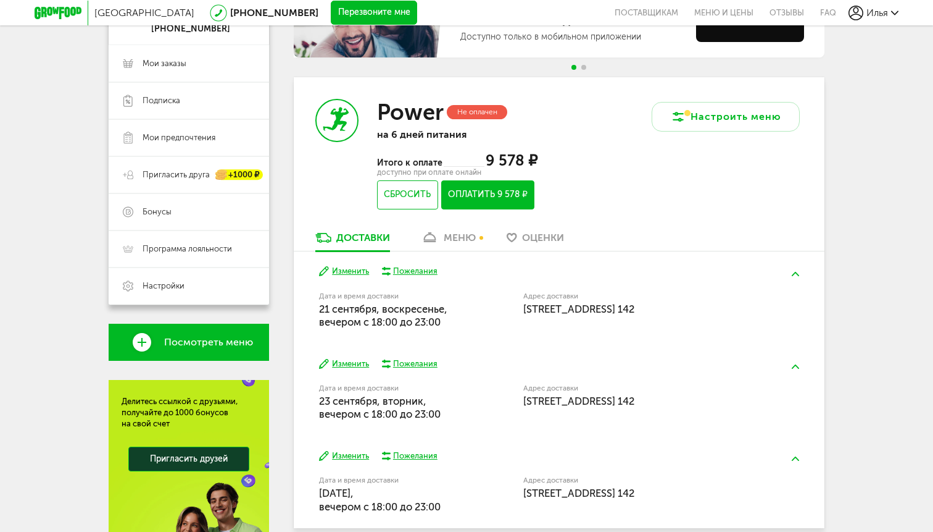
click at [454, 243] on div "меню" at bounding box center [460, 238] width 32 height 12
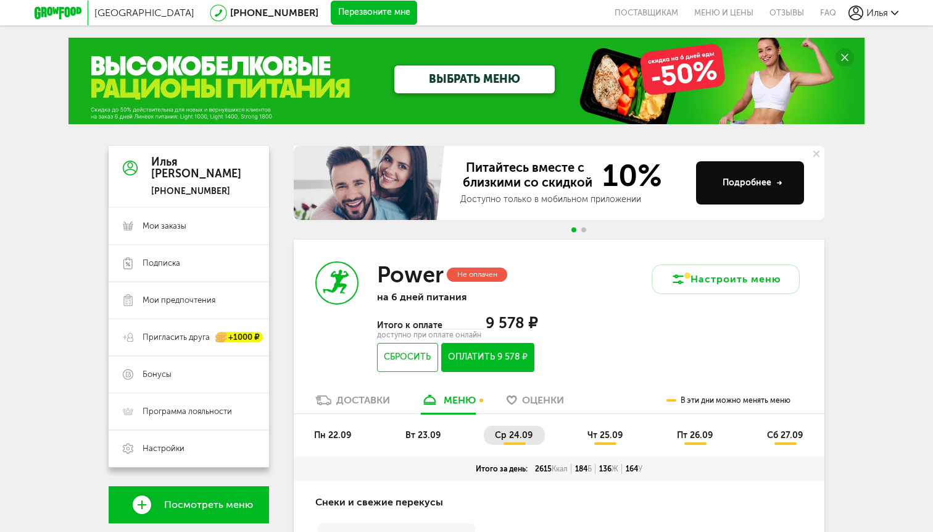
click at [481, 360] on button "Оплатить 9 578 ₽" at bounding box center [487, 357] width 93 height 29
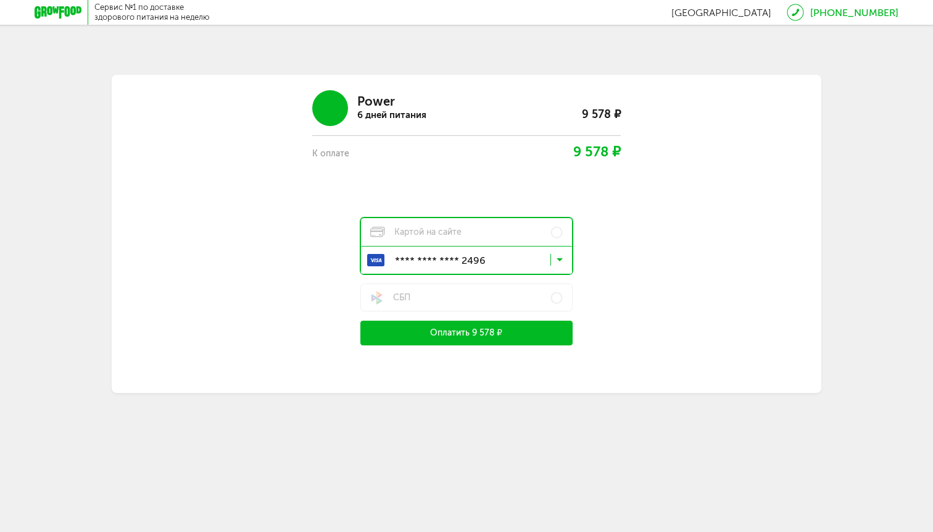
click at [467, 338] on button "Оплатить 9 578 ₽" at bounding box center [467, 332] width 212 height 25
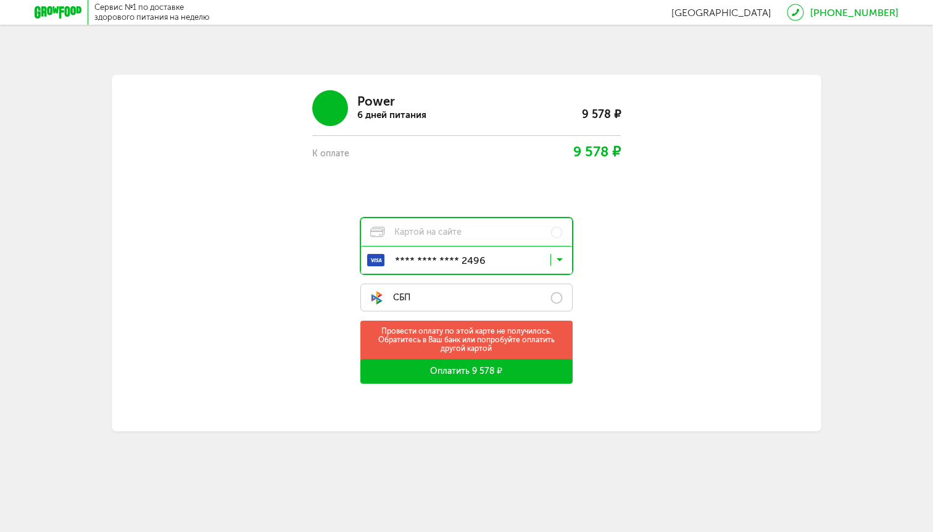
click at [482, 298] on label "СБП" at bounding box center [467, 297] width 212 height 28
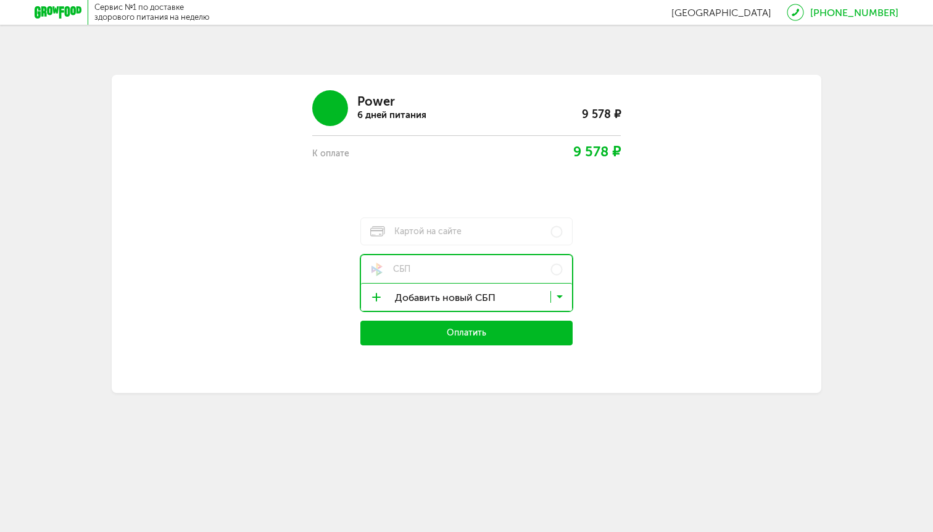
click at [500, 338] on button "Оплатить" at bounding box center [467, 332] width 212 height 25
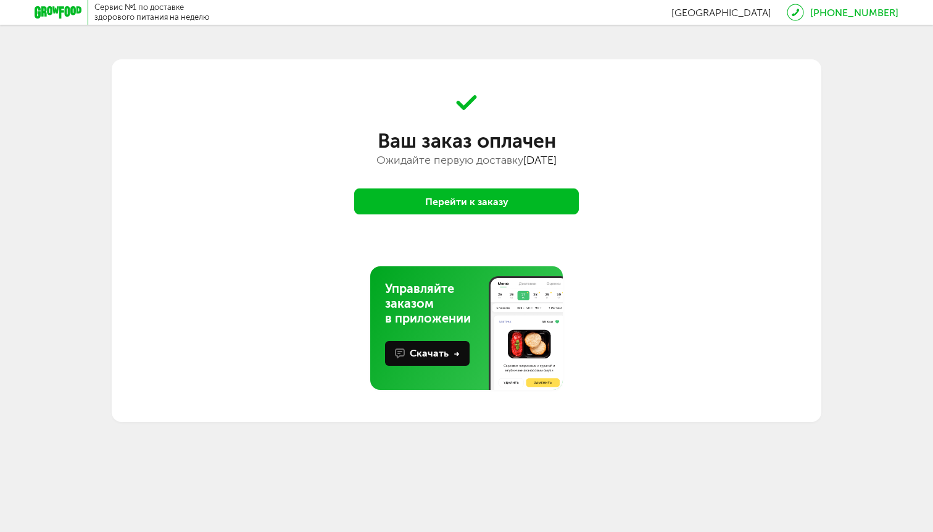
click at [427, 211] on button "Перейти к заказу" at bounding box center [466, 201] width 225 height 26
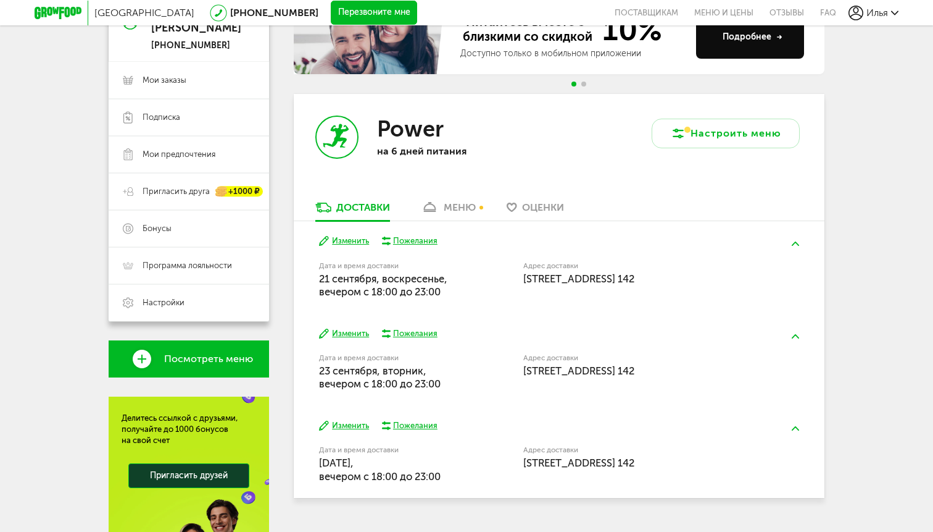
scroll to position [158, 0]
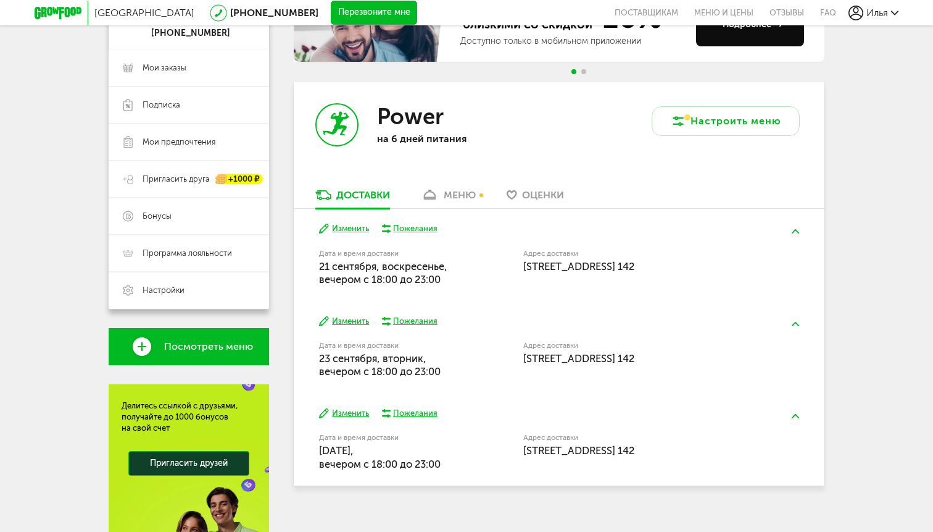
click at [445, 190] on div "меню" at bounding box center [460, 195] width 32 height 12
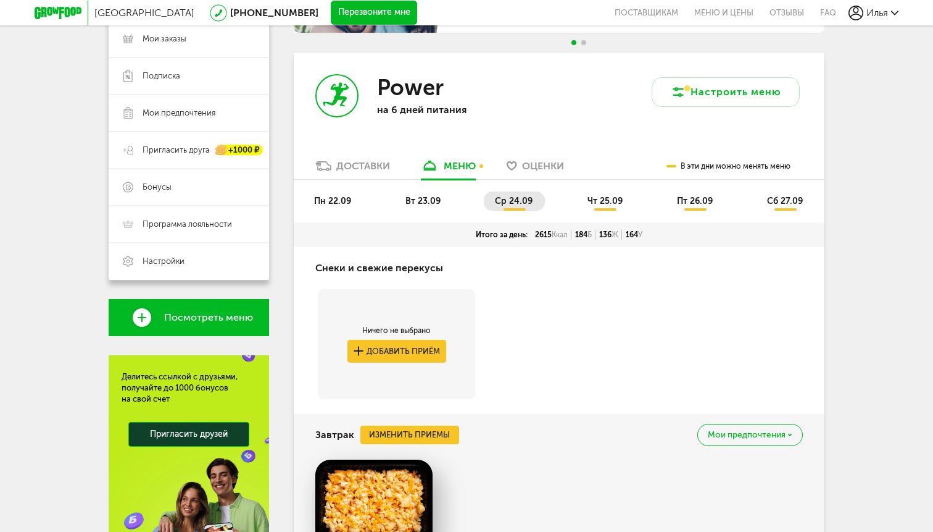
scroll to position [201, 0]
